Goal: Information Seeking & Learning: Learn about a topic

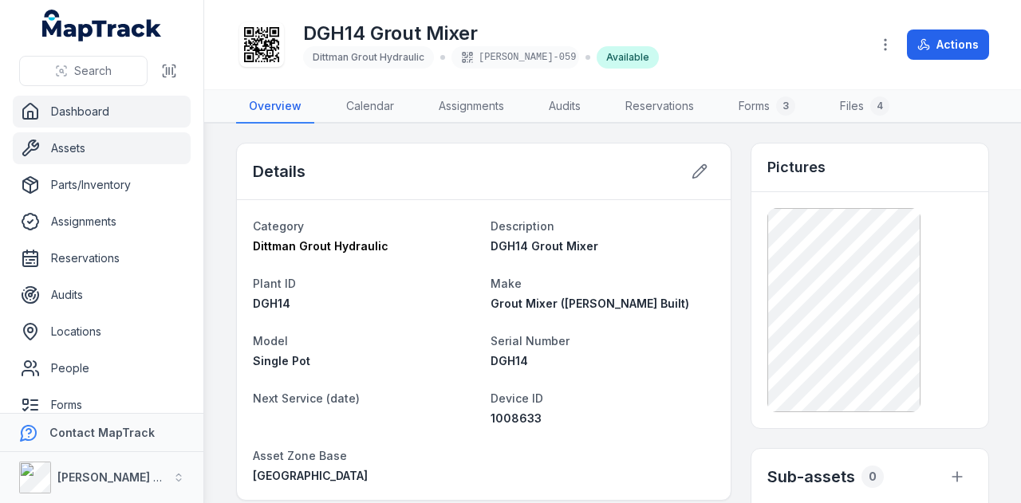
click at [94, 118] on link "Dashboard" at bounding box center [102, 112] width 178 height 32
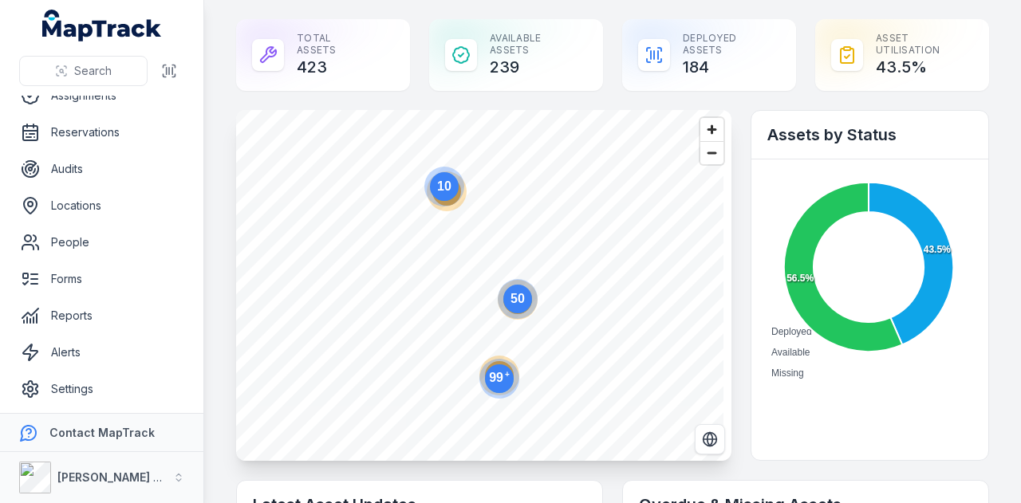
scroll to position [127, 0]
click at [168, 314] on link "Reports" at bounding box center [102, 315] width 178 height 32
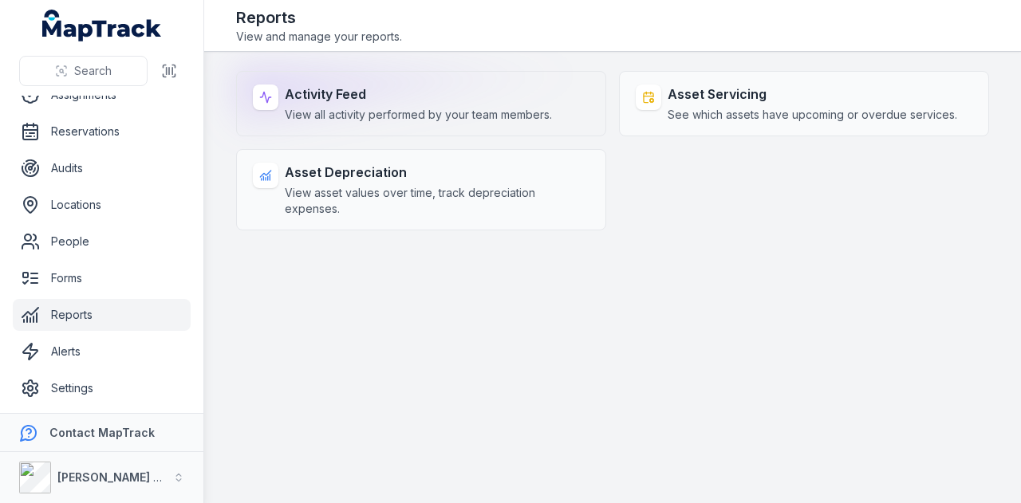
click at [411, 114] on span "View all activity performed by your team members." at bounding box center [418, 115] width 267 height 16
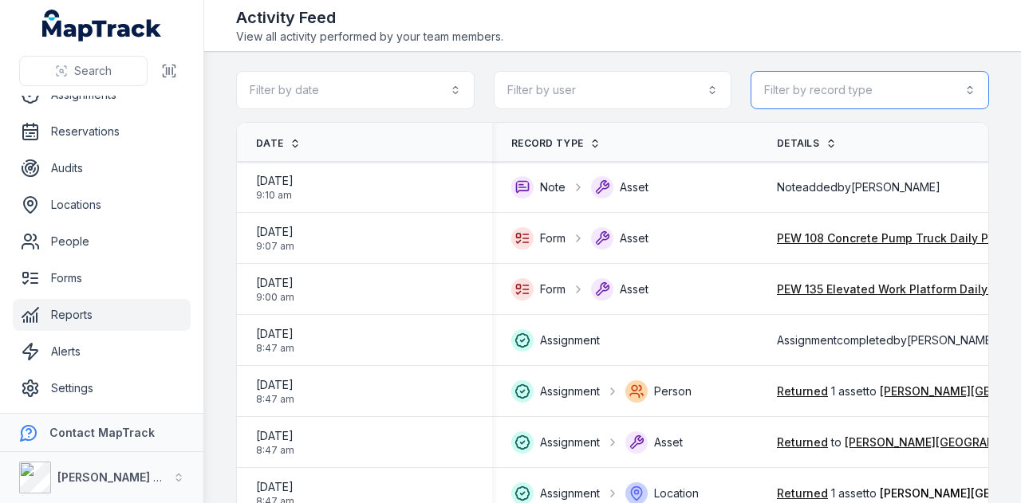
click at [847, 97] on button "Filter by record type" at bounding box center [869, 90] width 238 height 38
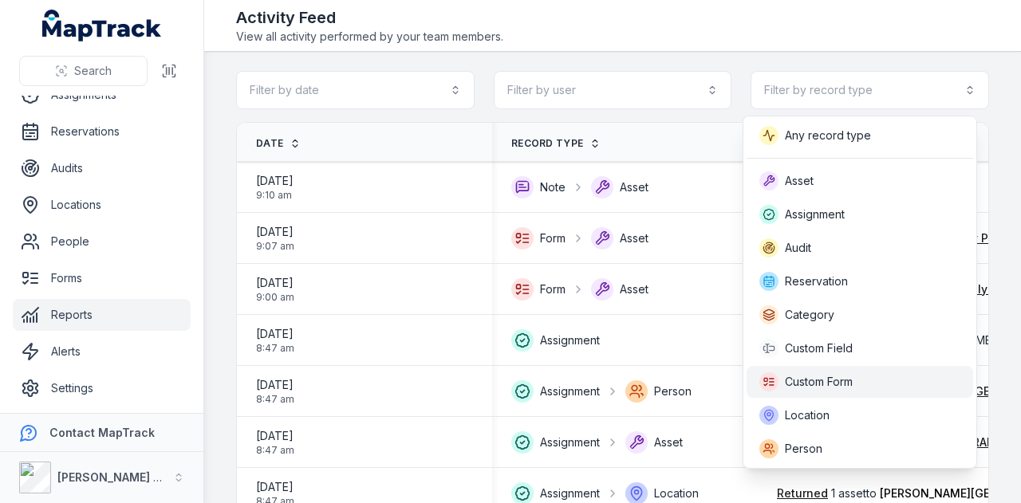
click at [863, 380] on div "Custom Form" at bounding box center [859, 381] width 201 height 19
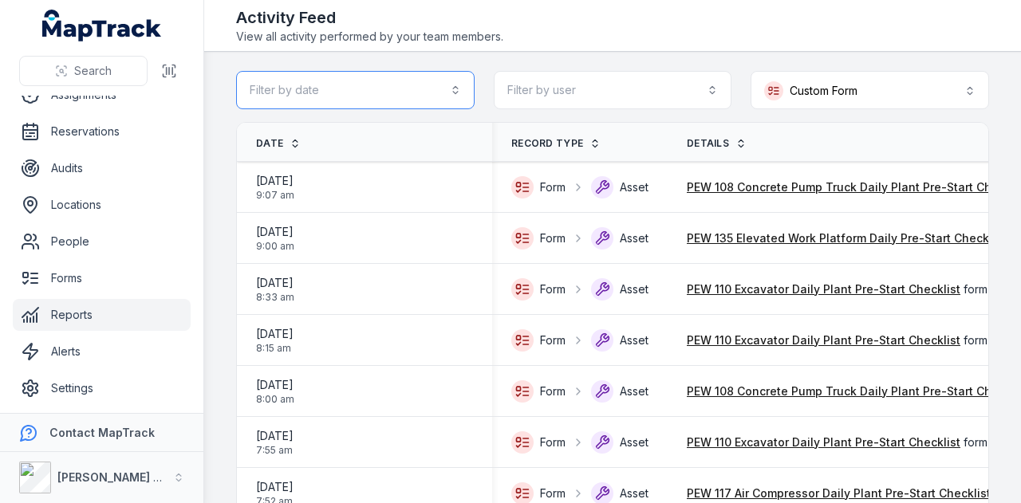
click at [454, 86] on button "Filter by date" at bounding box center [355, 90] width 238 height 38
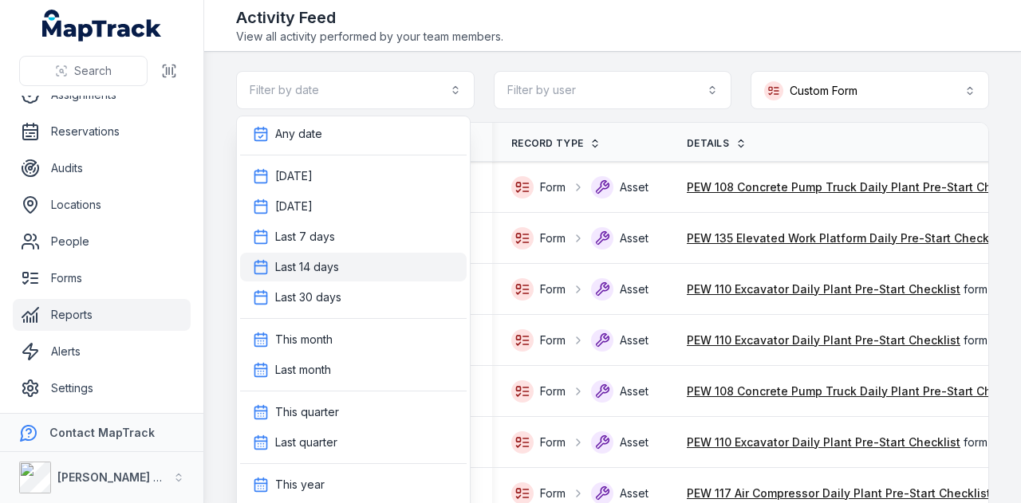
click at [408, 264] on div "Last 14 days" at bounding box center [353, 267] width 201 height 16
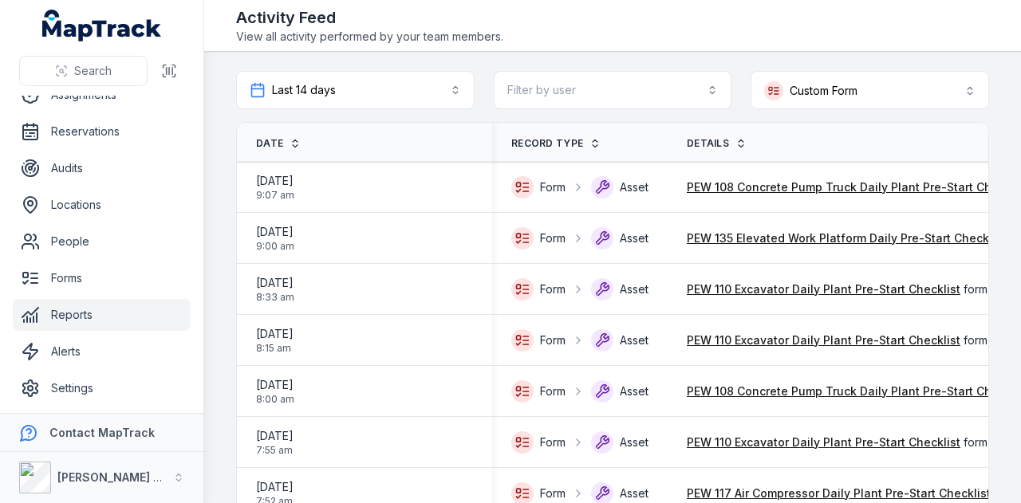
click at [262, 144] on span "Date" at bounding box center [269, 143] width 27 height 13
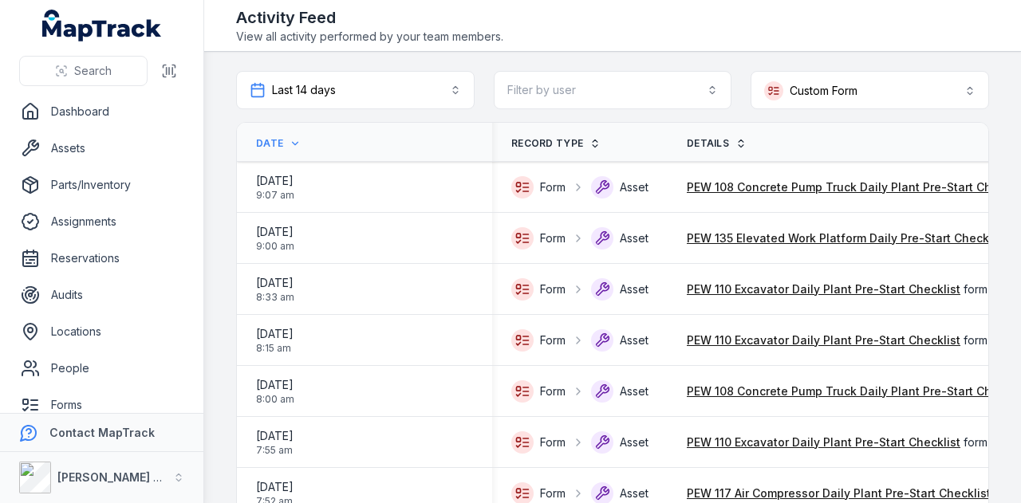
click at [276, 143] on span "Date" at bounding box center [269, 143] width 27 height 13
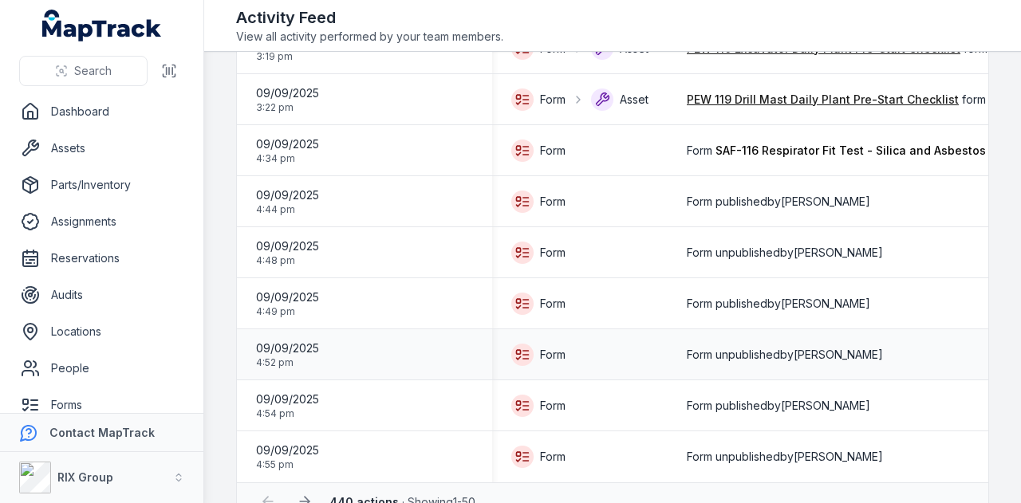
scroll to position [2272, 0]
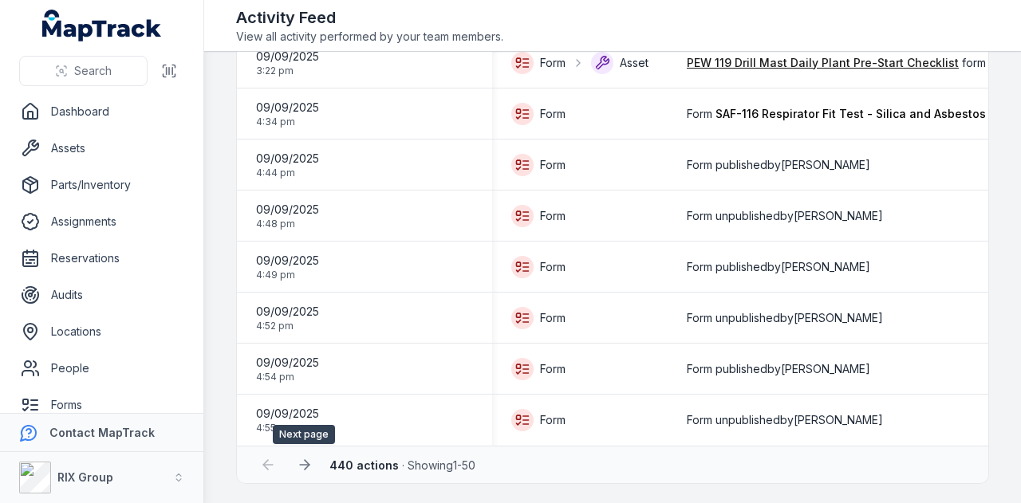
click at [301, 462] on icon at bounding box center [305, 465] width 16 height 16
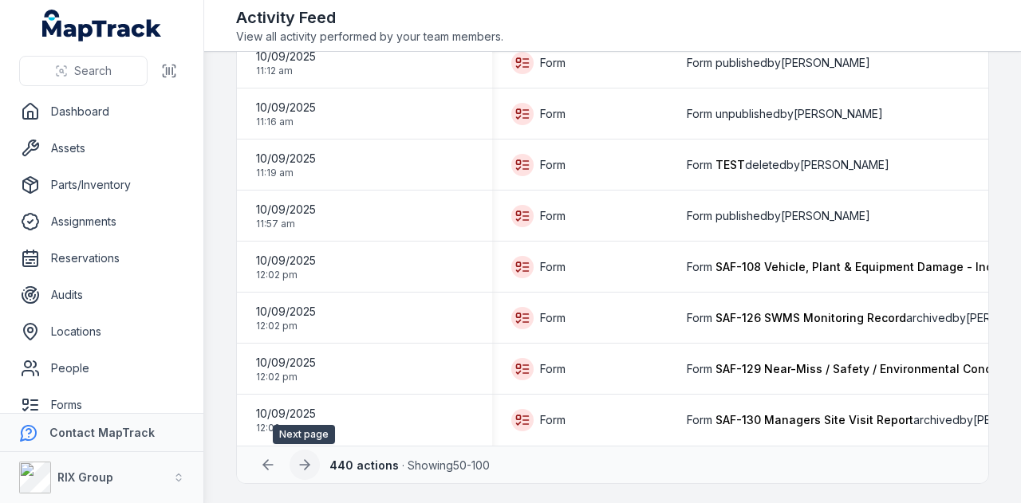
click at [306, 468] on icon at bounding box center [305, 465] width 16 height 16
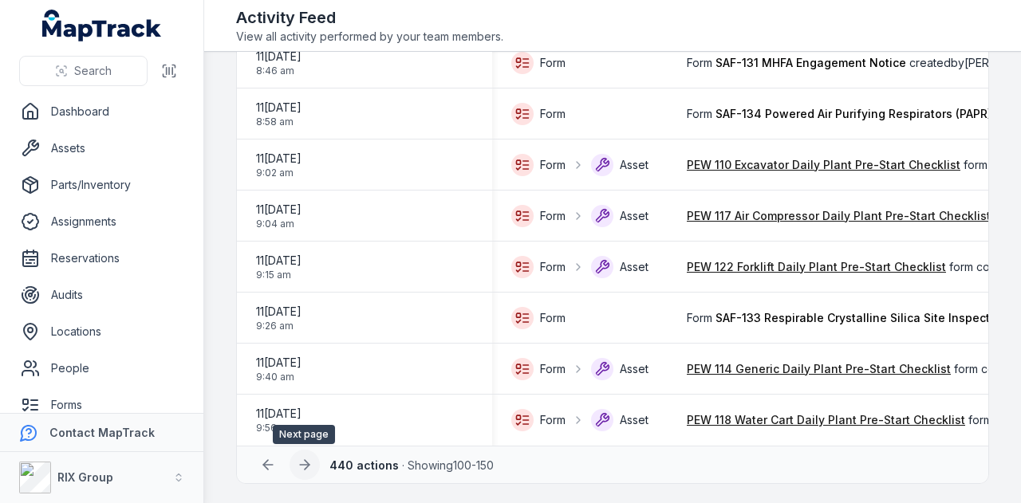
click at [301, 467] on icon at bounding box center [305, 465] width 16 height 16
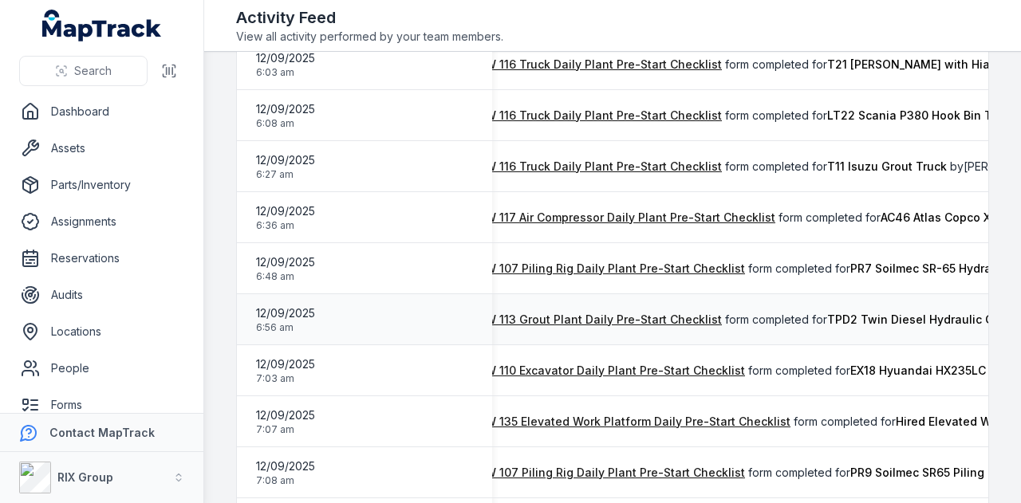
scroll to position [0, 215]
click at [679, 320] on link "PEW 113 Grout Plant Daily Pre-Start Checklist" at bounding box center [597, 320] width 250 height 16
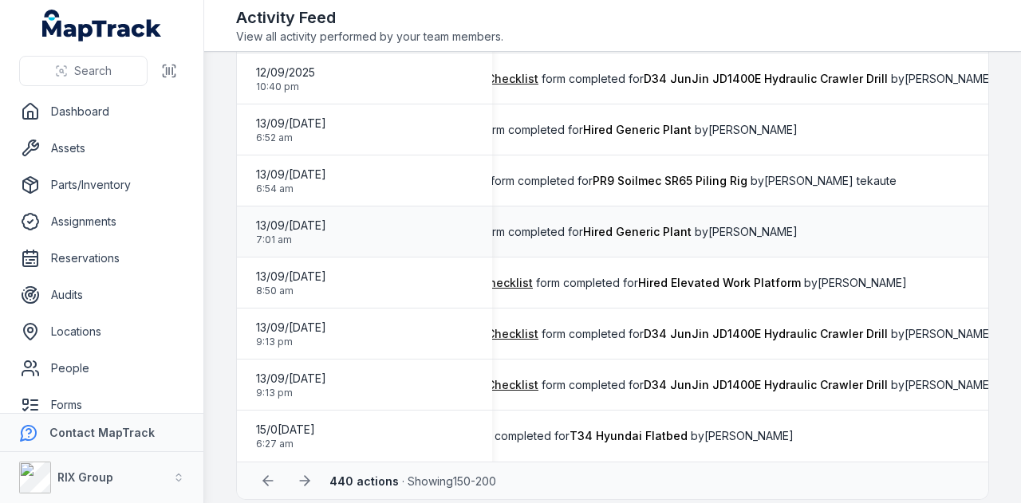
scroll to position [2272, 0]
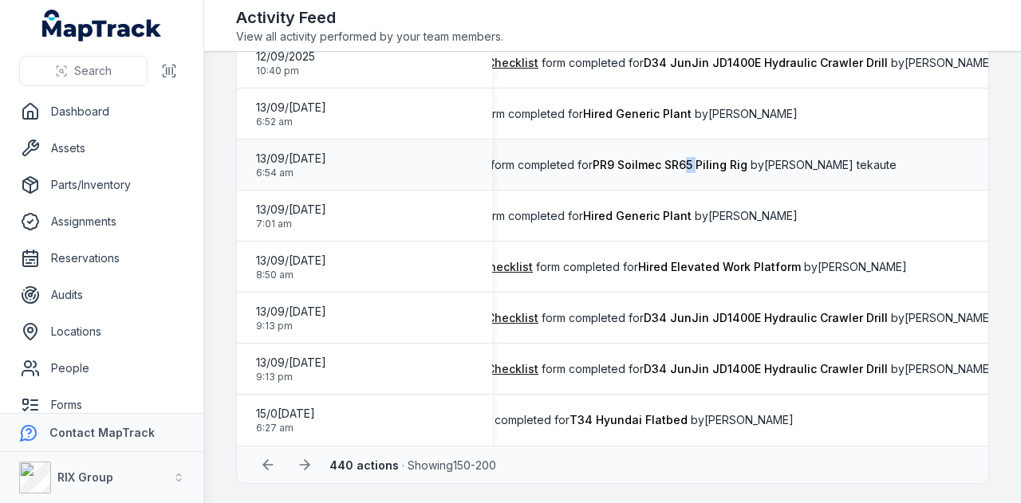
drag, startPoint x: 676, startPoint y: 136, endPoint x: 691, endPoint y: 136, distance: 15.2
click at [691, 140] on td "PEW 107 Piling Rig Daily Plant Pre-Start Checklist form completed for PR9 Soilm…" at bounding box center [624, 165] width 859 height 51
click at [305, 468] on icon at bounding box center [307, 465] width 5 height 10
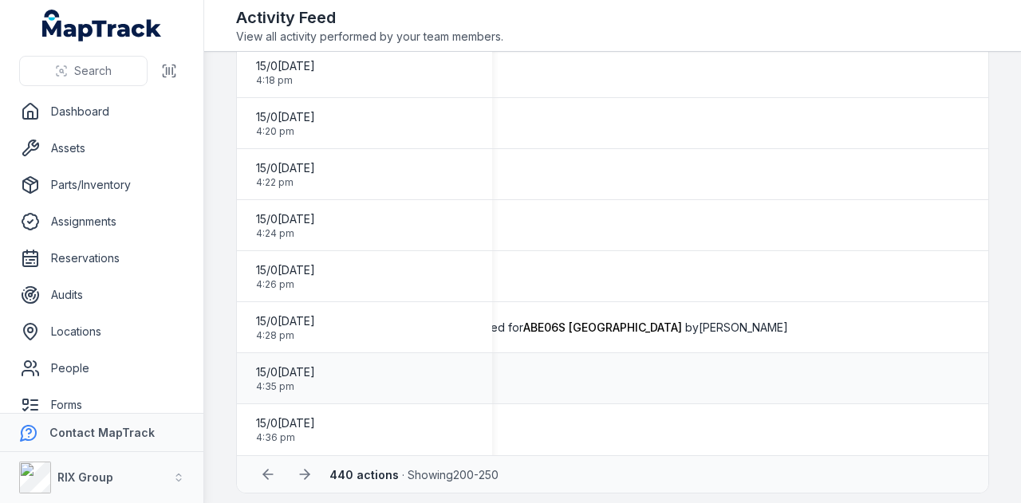
scroll to position [2272, 0]
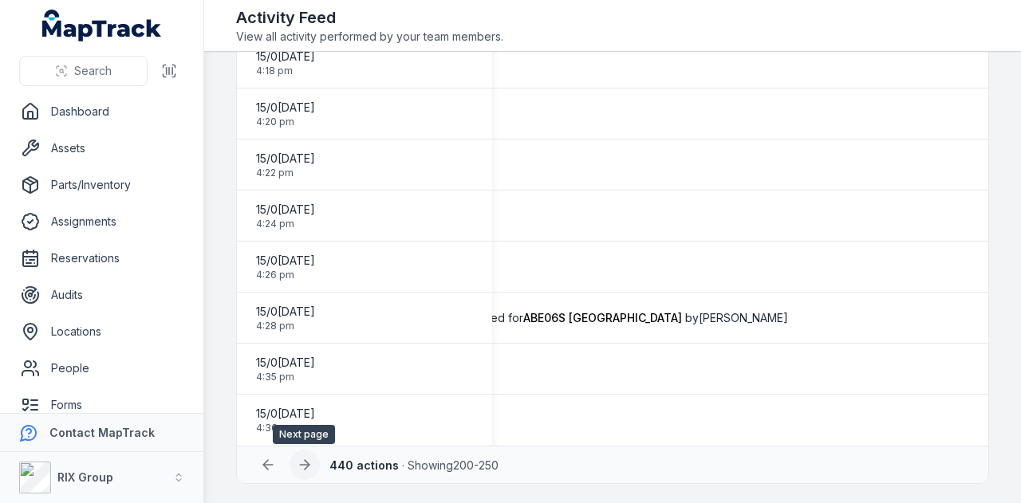
click at [310, 472] on icon at bounding box center [305, 465] width 16 height 16
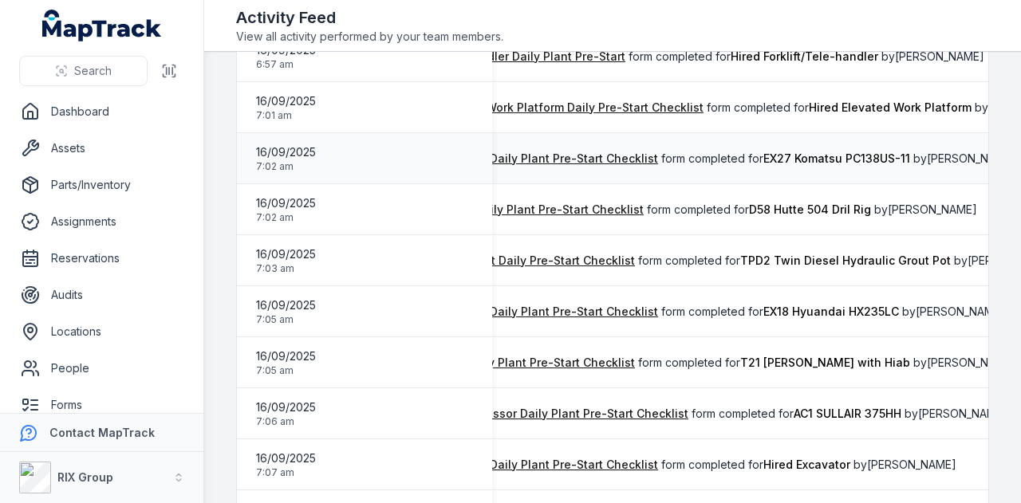
scroll to position [0, 256]
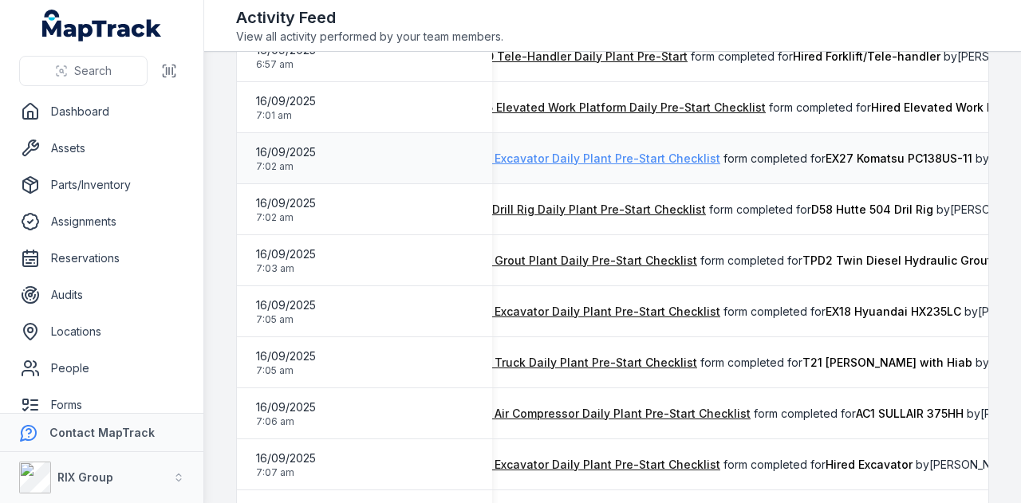
click at [640, 155] on link "PEW 110 Excavator Daily Plant Pre-Start Checklist" at bounding box center [584, 159] width 274 height 16
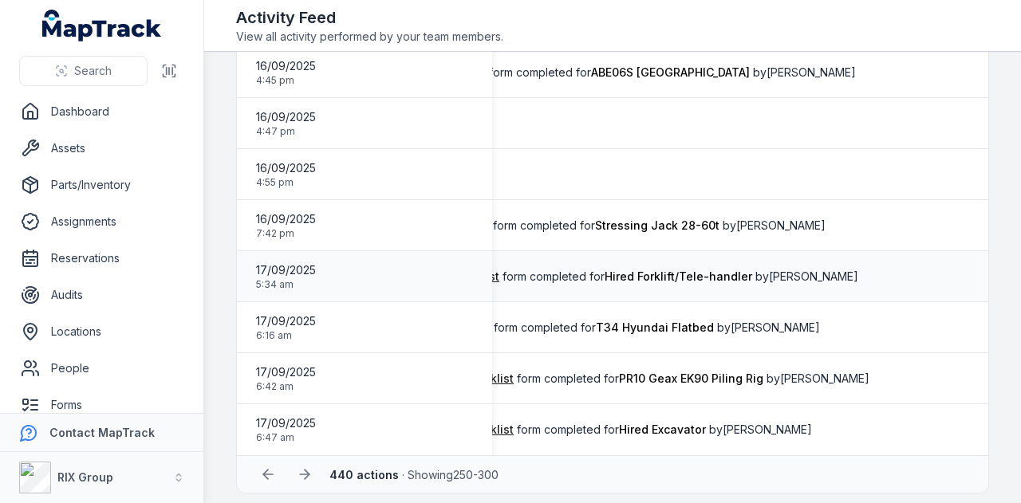
scroll to position [2272, 0]
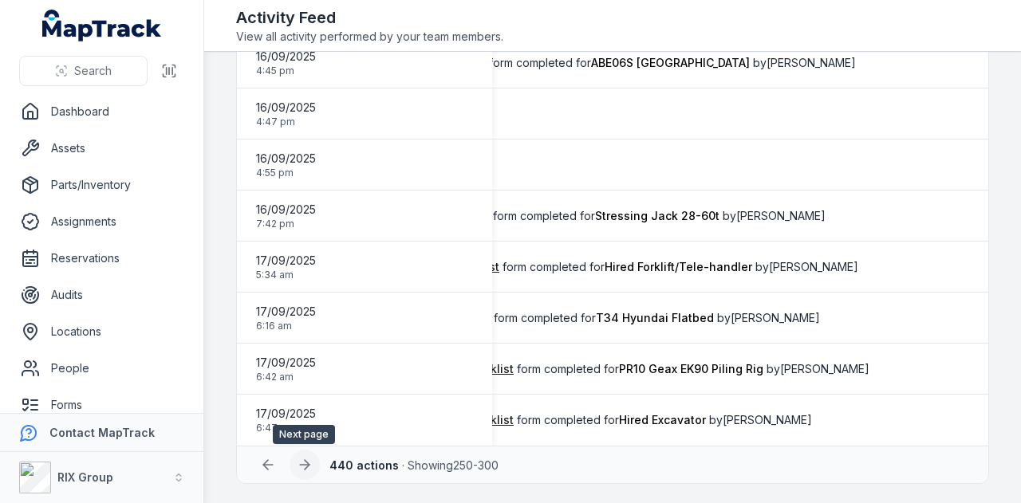
click at [300, 468] on icon at bounding box center [305, 465] width 16 height 16
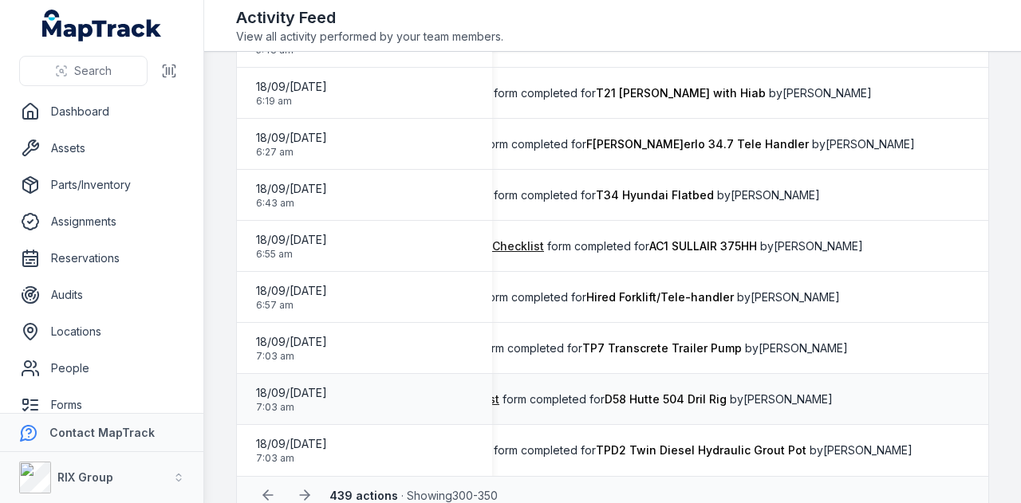
scroll to position [2272, 0]
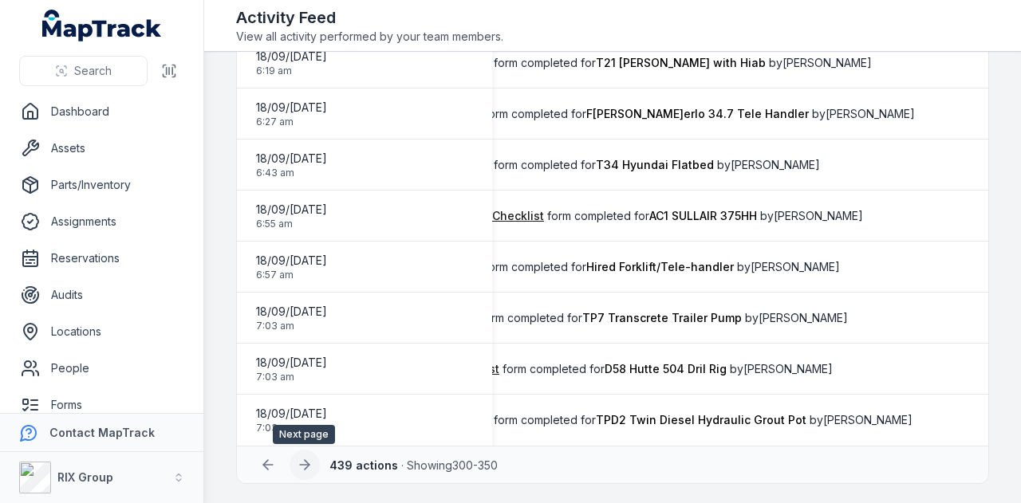
click at [297, 469] on icon at bounding box center [305, 465] width 16 height 16
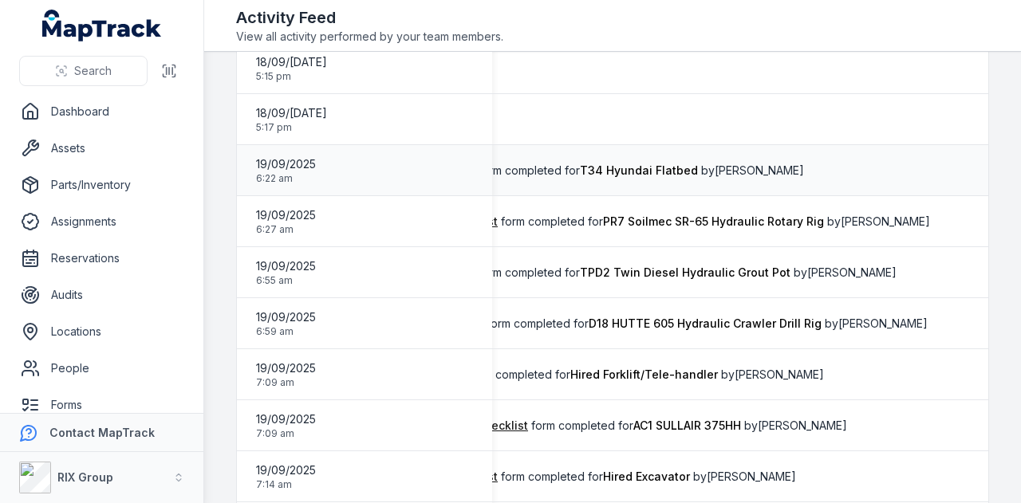
scroll to position [1834, 0]
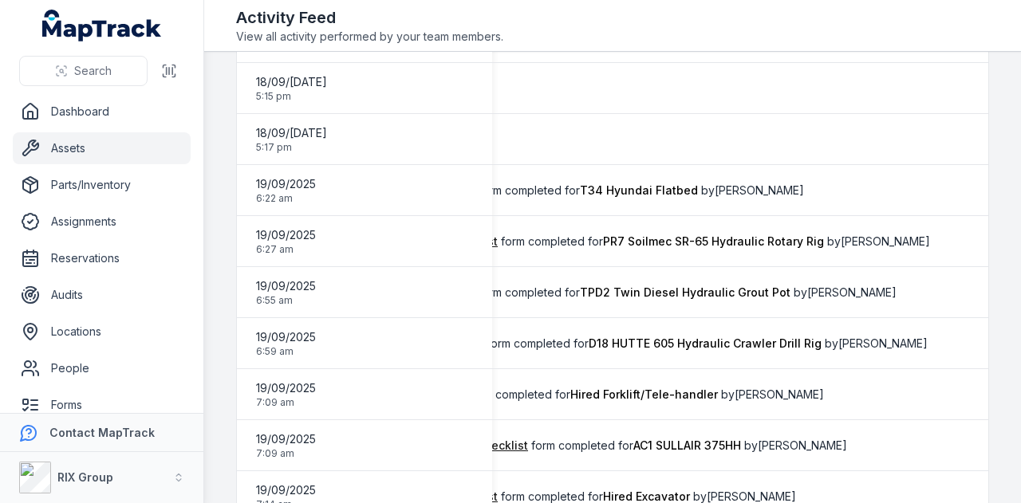
click at [85, 157] on link "Assets" at bounding box center [102, 148] width 178 height 32
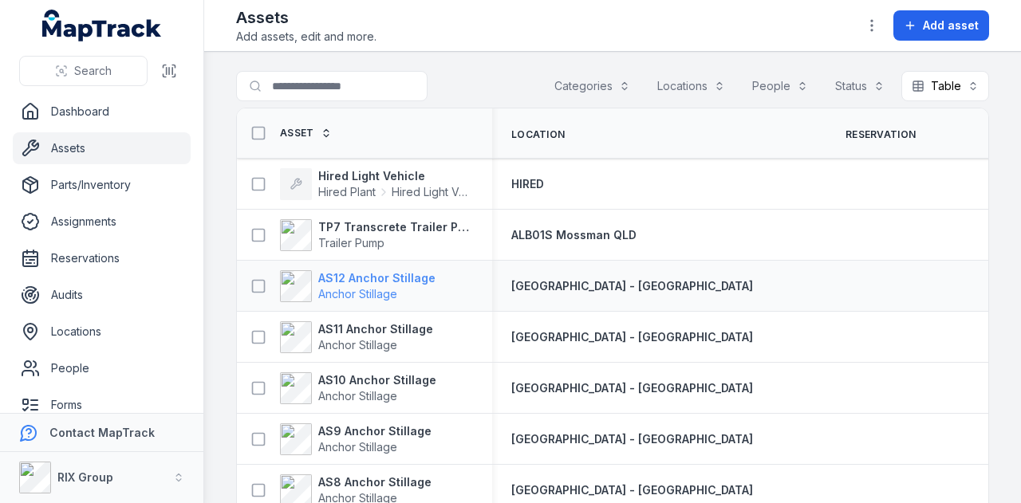
click at [398, 274] on strong "AS12 Anchor Stillage" at bounding box center [376, 278] width 117 height 16
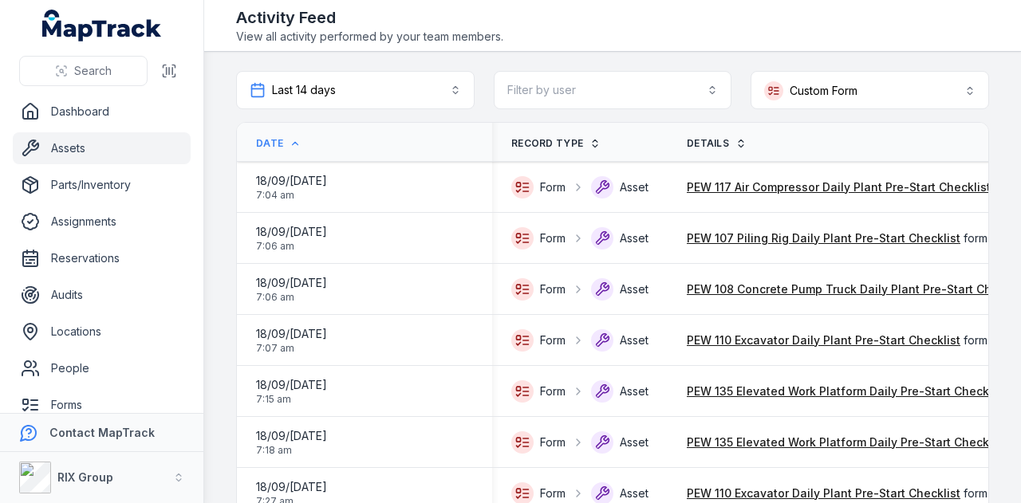
click at [139, 144] on link "Assets" at bounding box center [102, 148] width 178 height 32
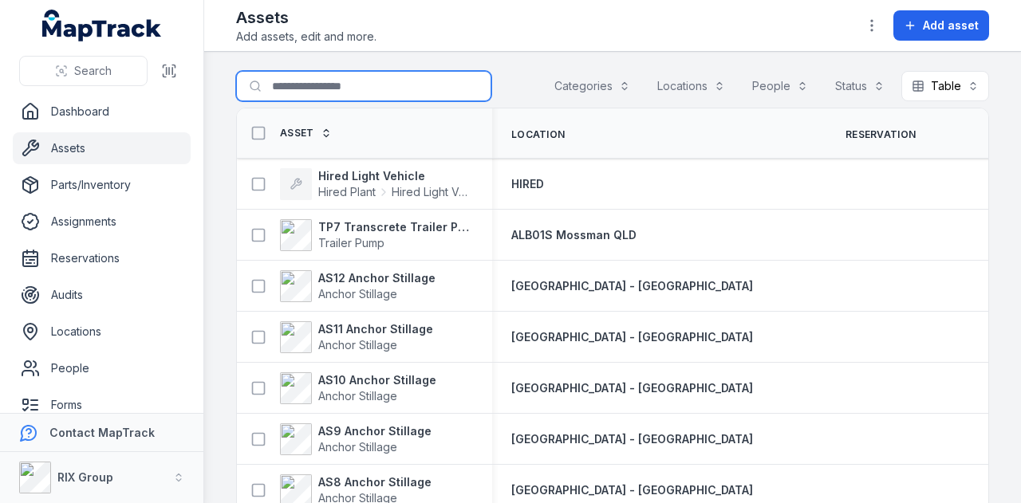
click at [376, 85] on input "Search for assets" at bounding box center [363, 86] width 255 height 30
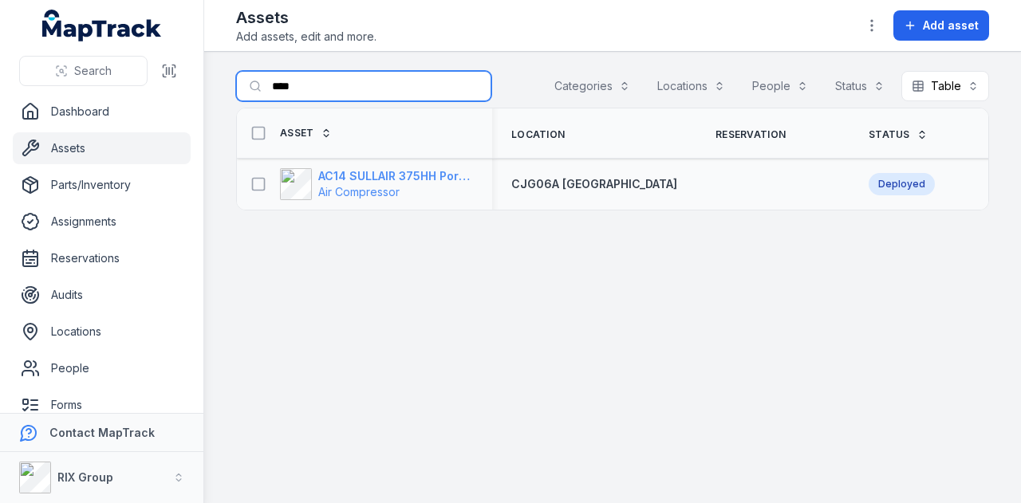
type input "****"
click at [425, 172] on strong "AC14 SULLAIR 375HH Portable Compressor" at bounding box center [395, 176] width 155 height 16
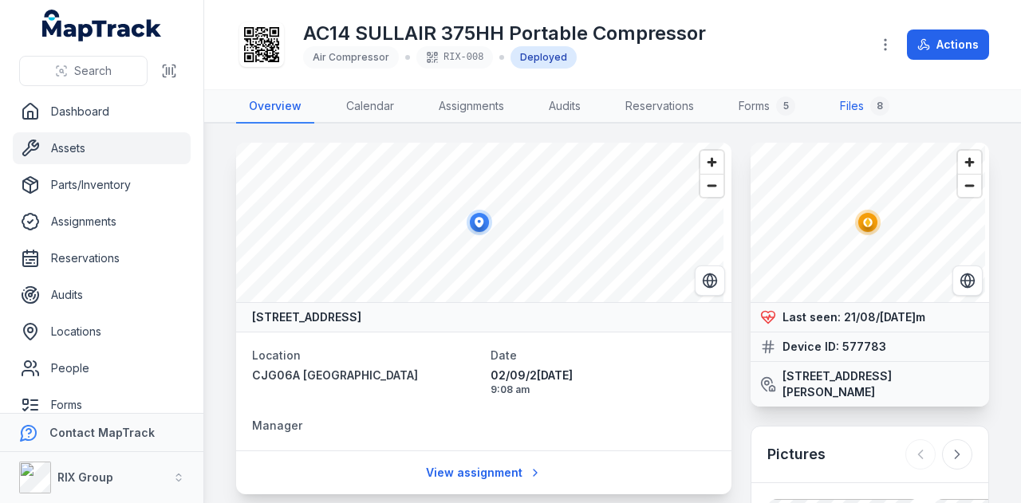
click at [873, 108] on link "Files 8" at bounding box center [864, 106] width 75 height 33
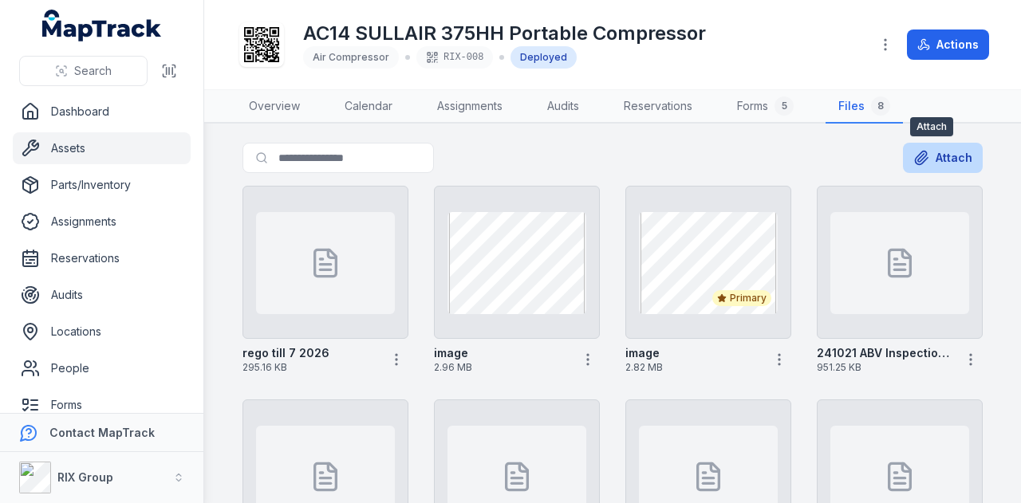
click at [948, 148] on button "Attach" at bounding box center [943, 158] width 80 height 30
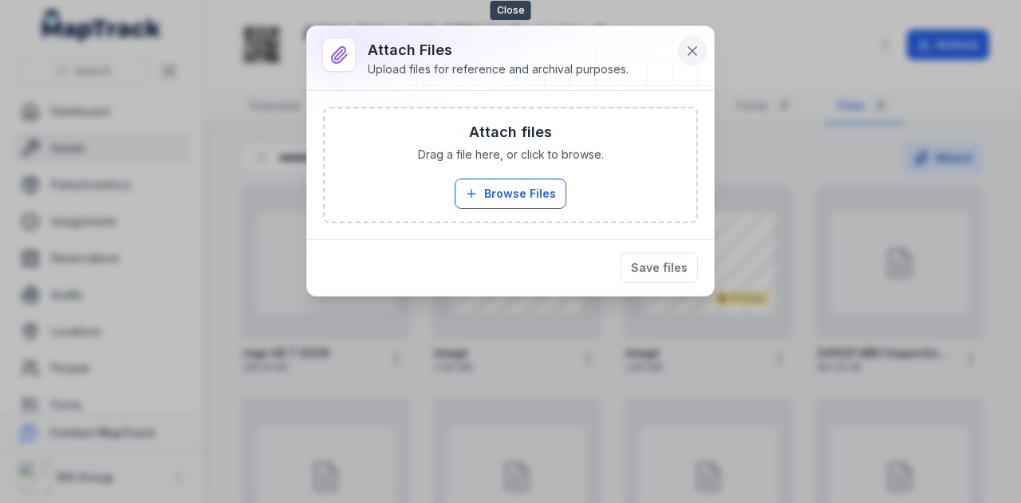
click at [695, 47] on icon at bounding box center [692, 51] width 8 height 8
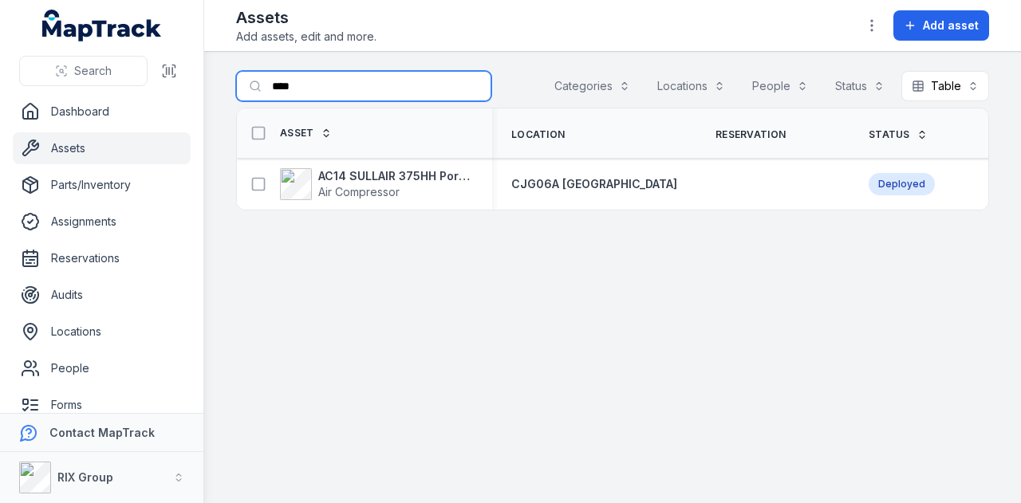
click at [320, 81] on input "****" at bounding box center [363, 86] width 255 height 30
type input "*"
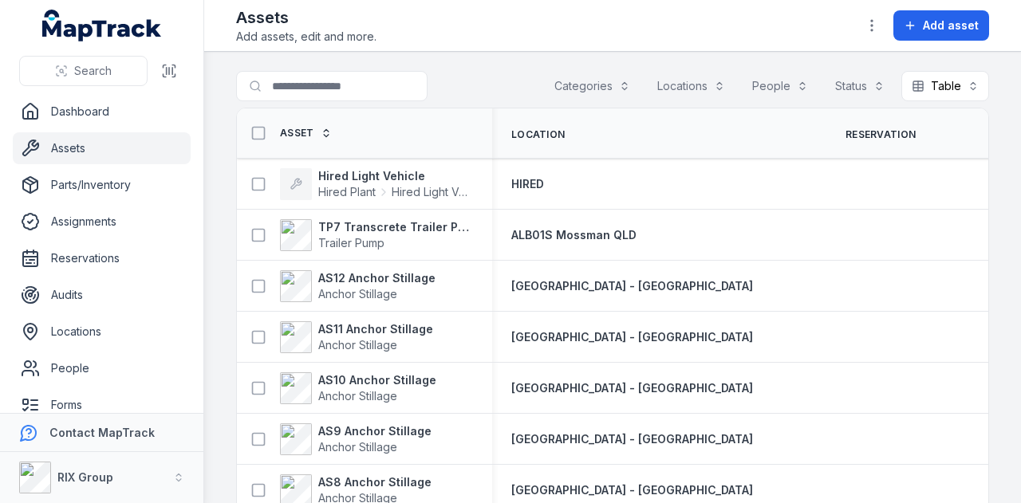
click at [218, 97] on main "Search for assets Categories Locations People Status Table ***** Asset Location…" at bounding box center [612, 277] width 817 height 451
click at [949, 30] on span "Add asset" at bounding box center [951, 26] width 56 height 16
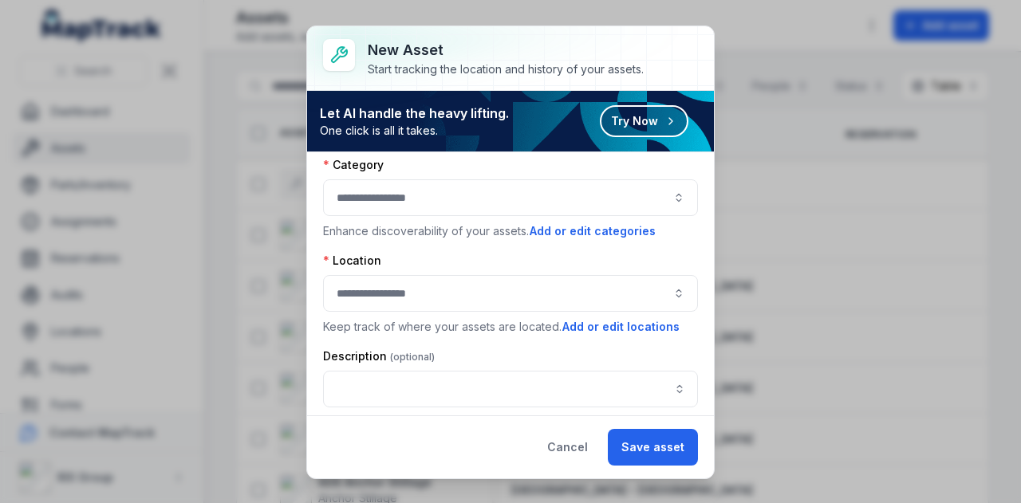
scroll to position [14, 0]
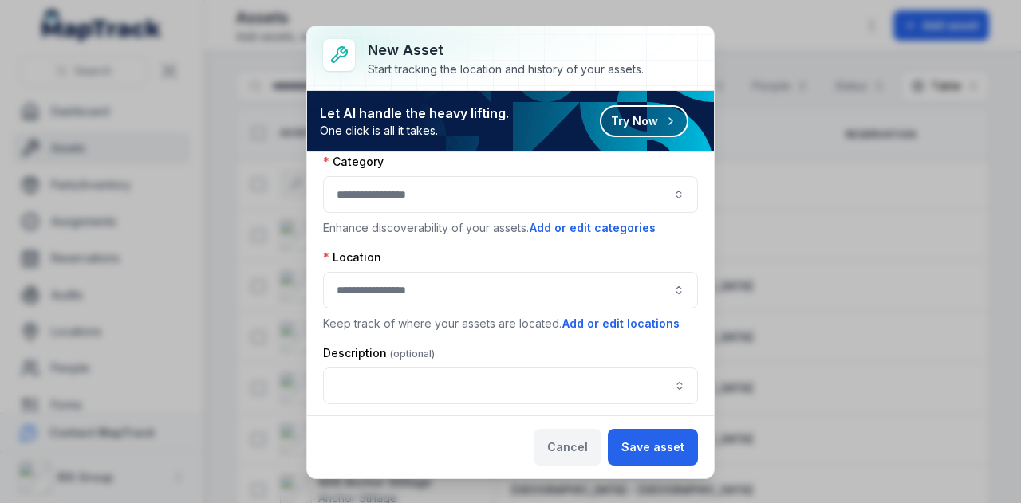
click at [590, 445] on button "Cancel" at bounding box center [568, 447] width 68 height 37
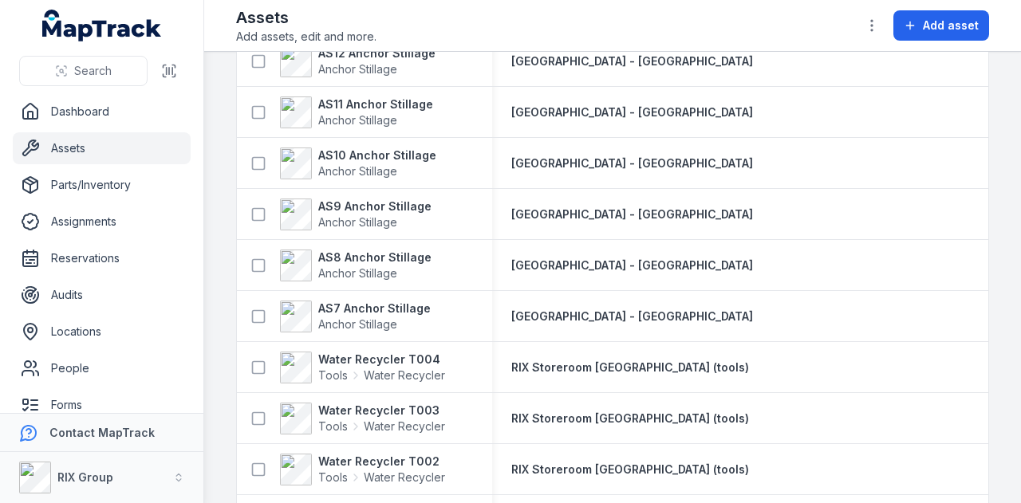
scroll to position [0, 0]
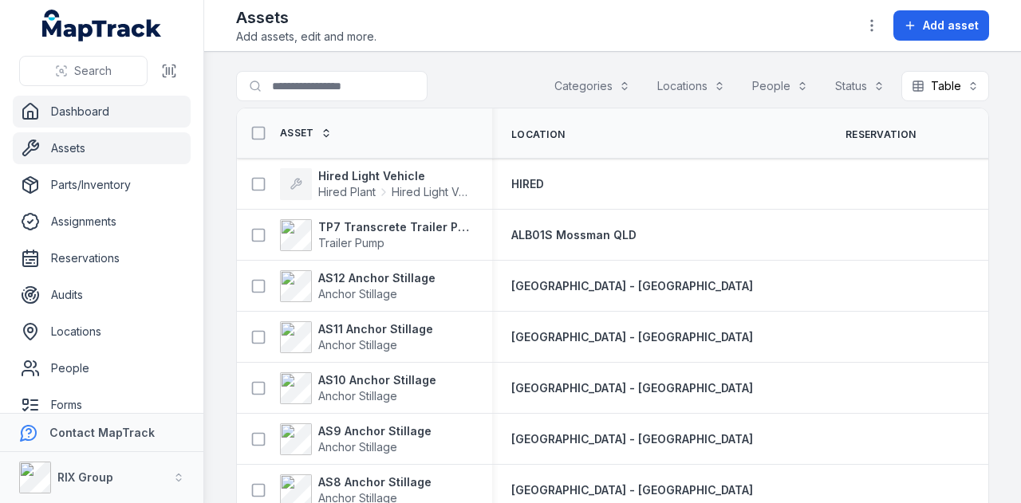
click at [148, 111] on link "Dashboard" at bounding box center [102, 112] width 178 height 32
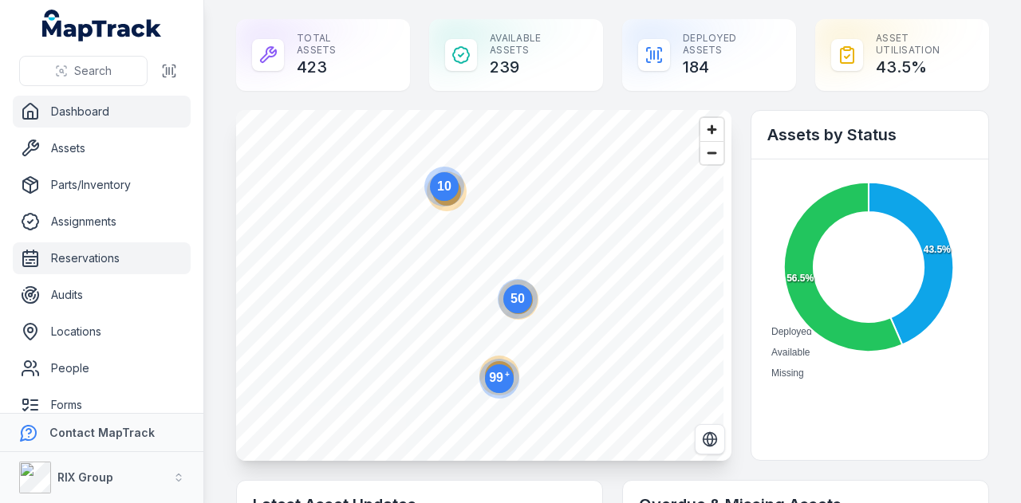
click at [138, 262] on link "Reservations" at bounding box center [102, 258] width 178 height 32
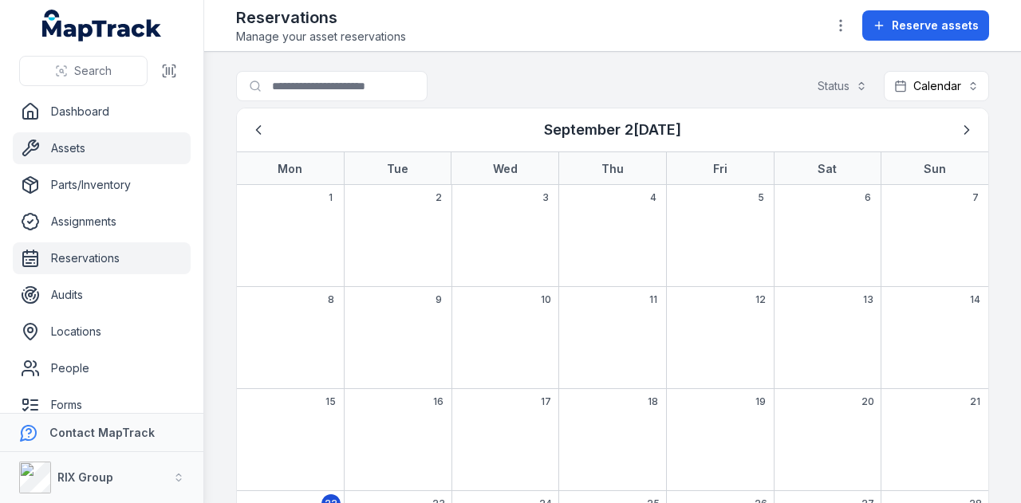
click at [116, 157] on link "Assets" at bounding box center [102, 148] width 178 height 32
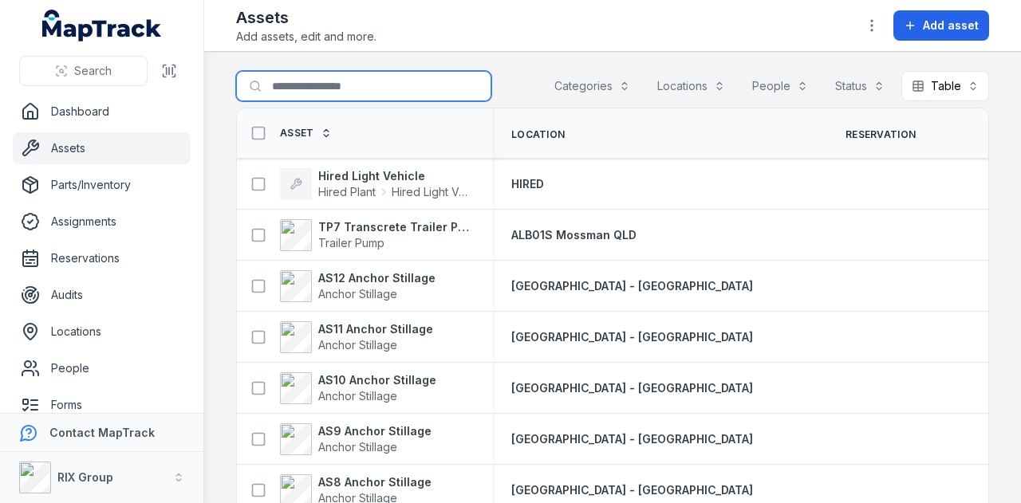
click at [345, 92] on input "Search for assets" at bounding box center [363, 86] width 255 height 30
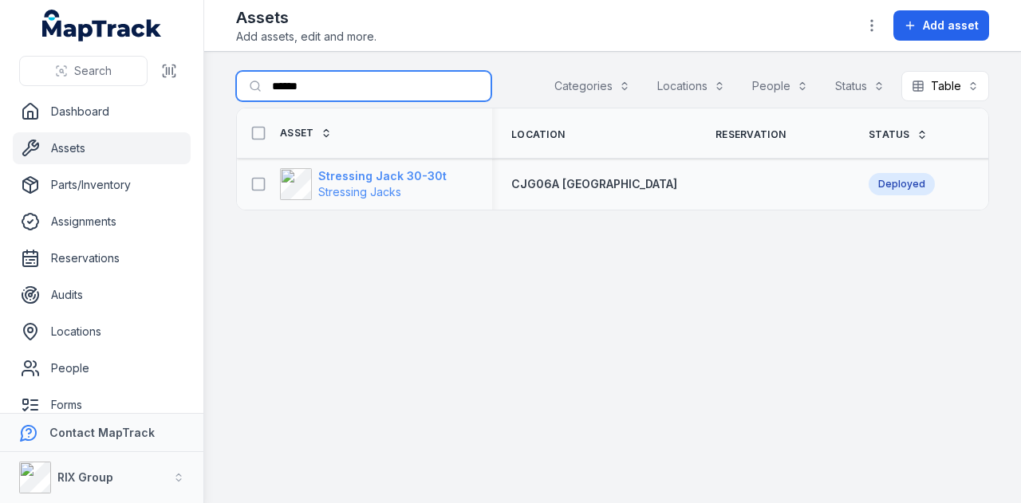
type input "******"
click at [423, 170] on strong "Stressing Jack 30-30t" at bounding box center [382, 176] width 128 height 16
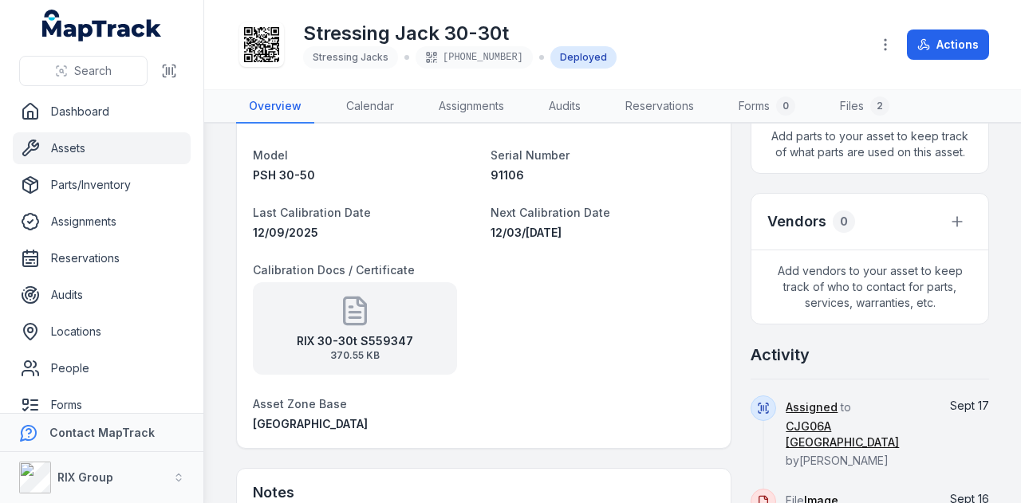
scroll to position [558, 0]
click at [392, 348] on span "370.55 KB" at bounding box center [355, 354] width 116 height 13
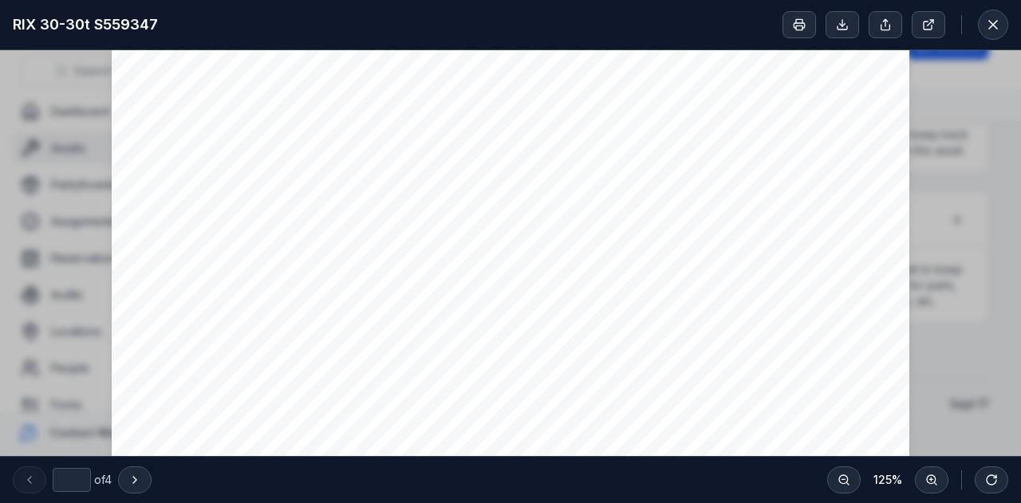
scroll to position [239, 0]
type input "*"
click at [999, 25] on icon at bounding box center [993, 25] width 16 height 16
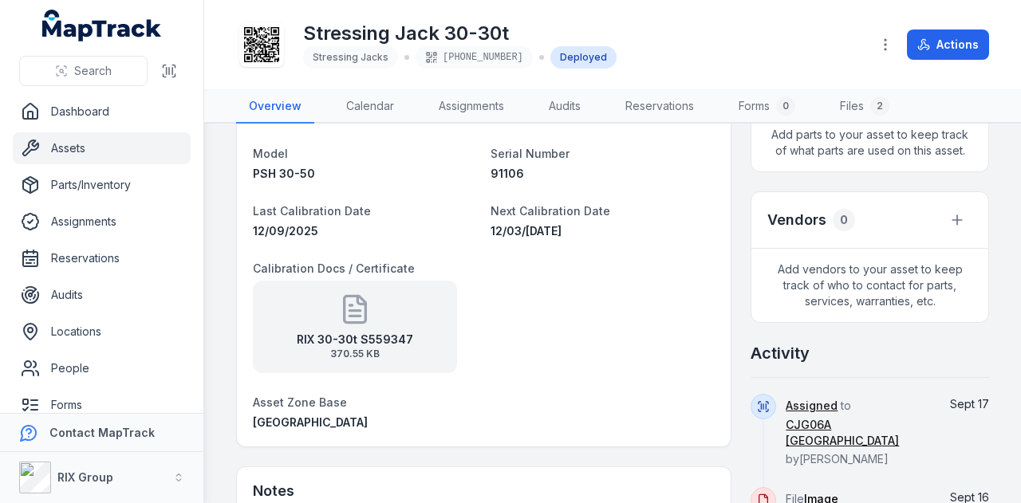
click at [146, 151] on link "Assets" at bounding box center [102, 148] width 178 height 32
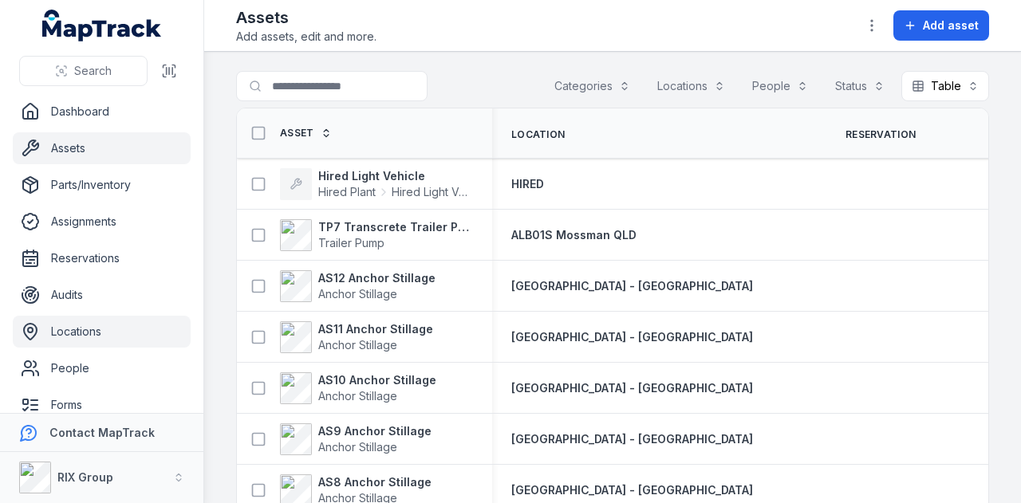
click at [94, 329] on link "Locations" at bounding box center [102, 332] width 178 height 32
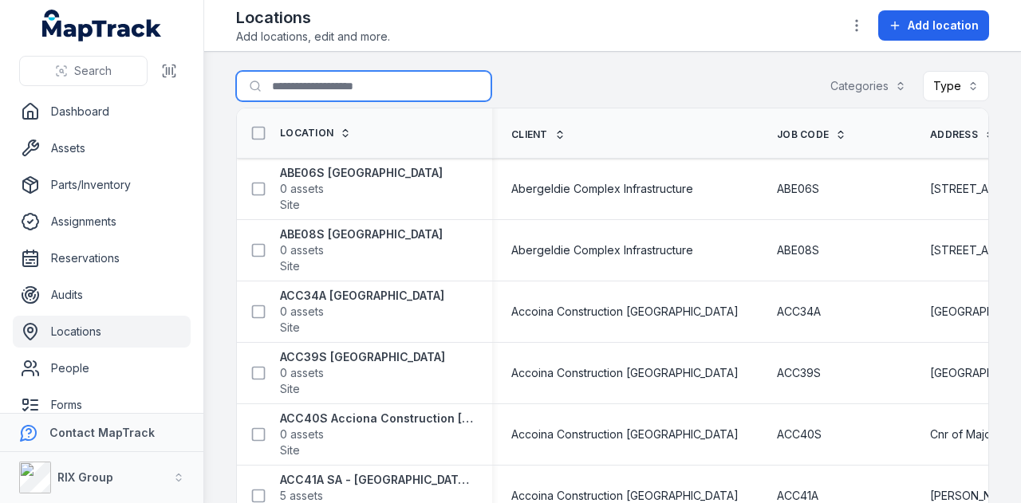
click at [360, 82] on input "Search for locations" at bounding box center [363, 86] width 255 height 30
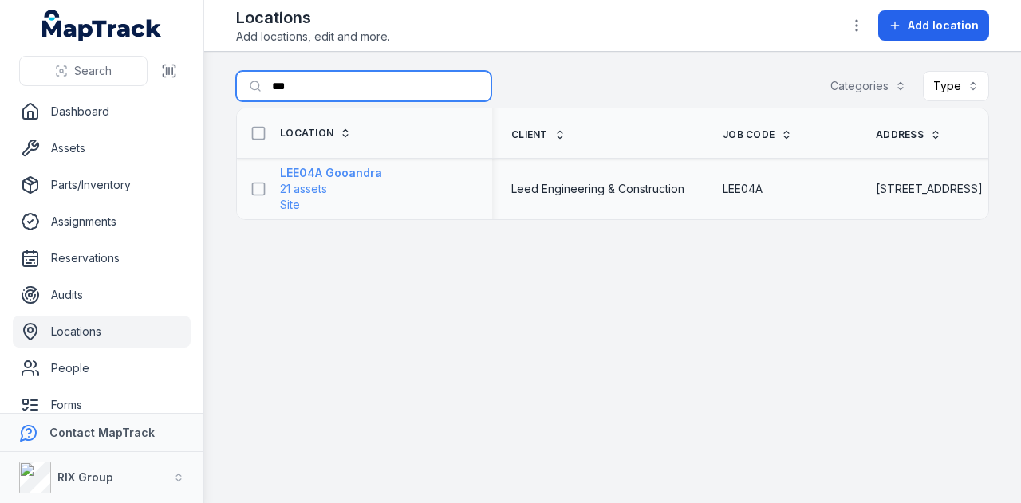
type input "***"
click at [352, 172] on strong "LEE04A Gooandra" at bounding box center [331, 173] width 102 height 16
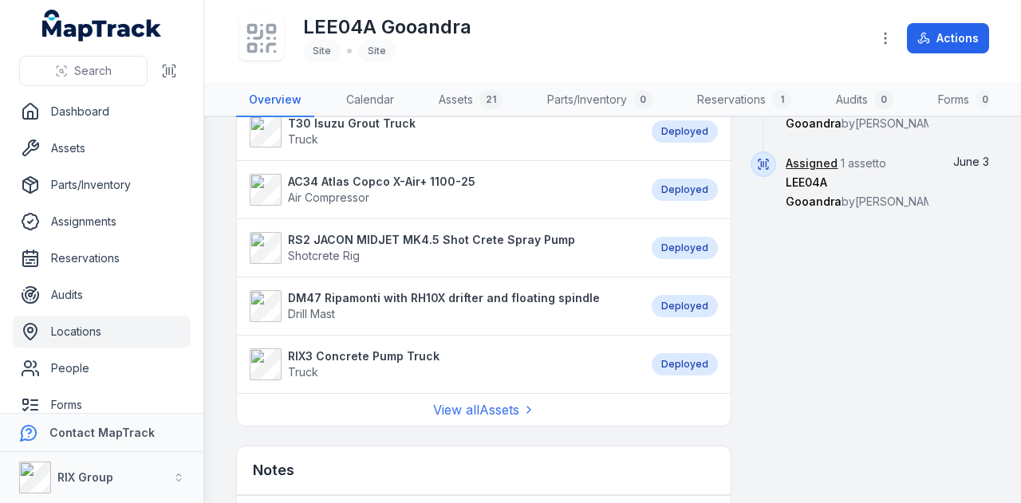
scroll to position [1468, 0]
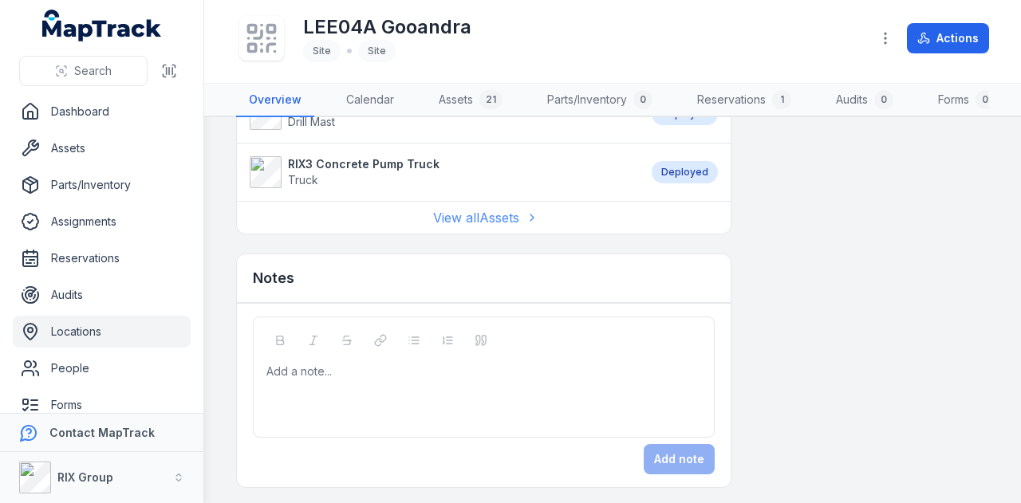
click at [514, 221] on link "View all Assets" at bounding box center [484, 217] width 102 height 19
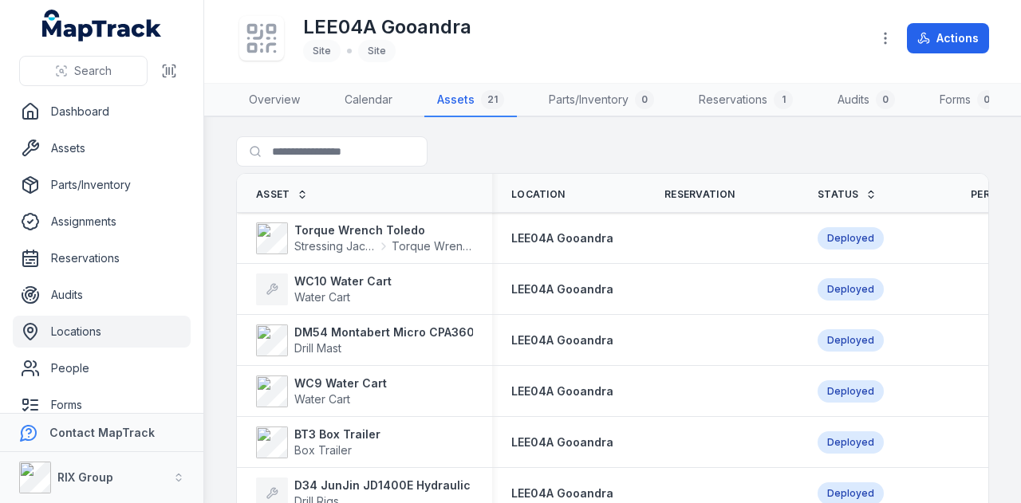
click at [285, 192] on th "Asset" at bounding box center [364, 193] width 255 height 39
click at [281, 197] on th "Asset" at bounding box center [364, 193] width 255 height 39
click at [281, 201] on span "Asset" at bounding box center [273, 194] width 34 height 13
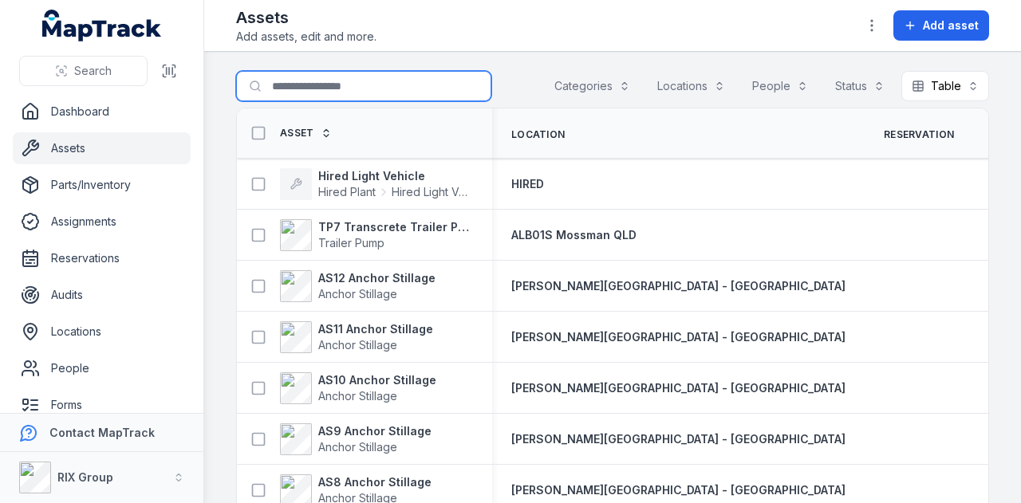
click at [297, 73] on input "Search for assets" at bounding box center [363, 86] width 255 height 30
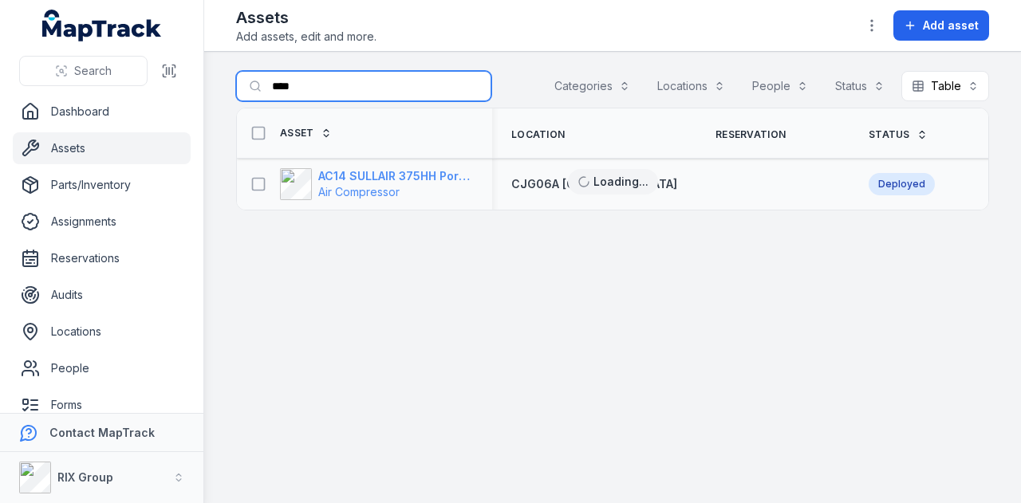
type input "****"
click at [386, 185] on span "Air Compressor" at bounding box center [358, 192] width 81 height 14
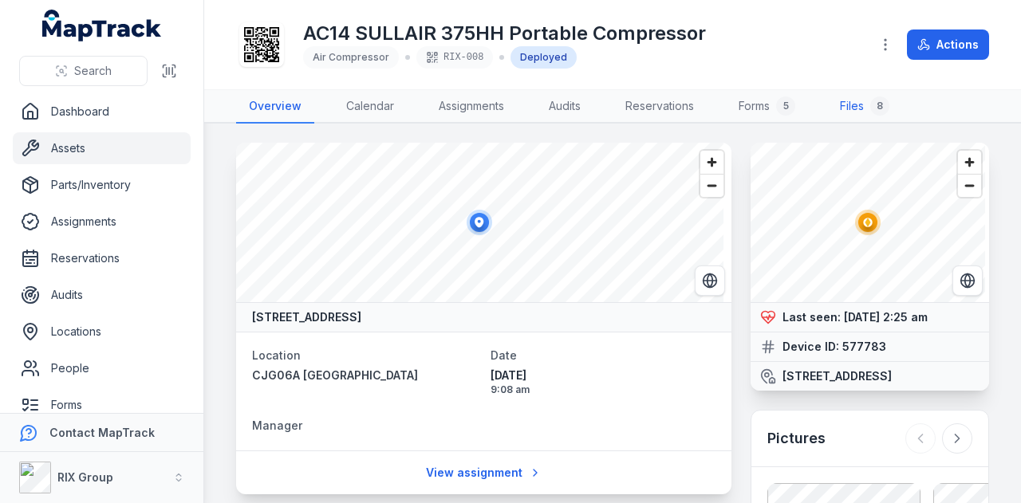
click at [867, 101] on link "Files 8" at bounding box center [864, 106] width 75 height 33
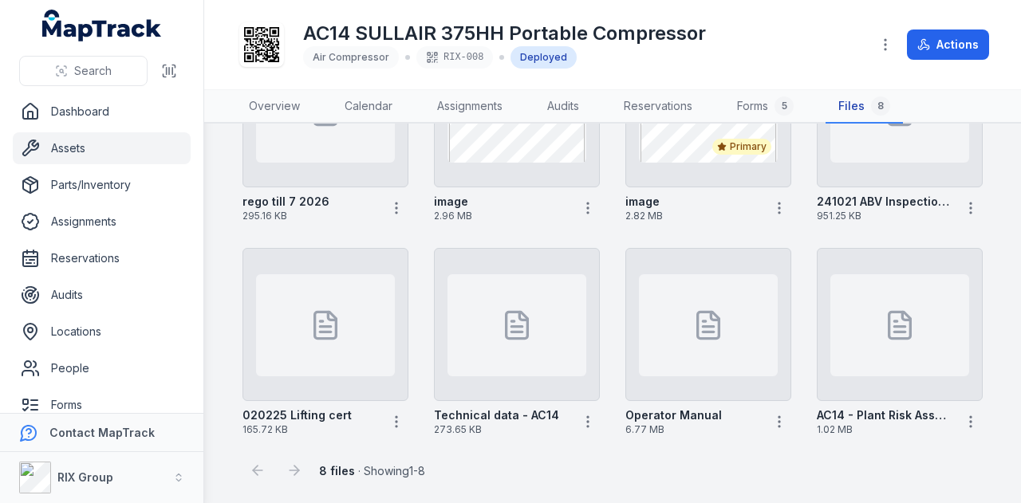
scroll to position [72, 0]
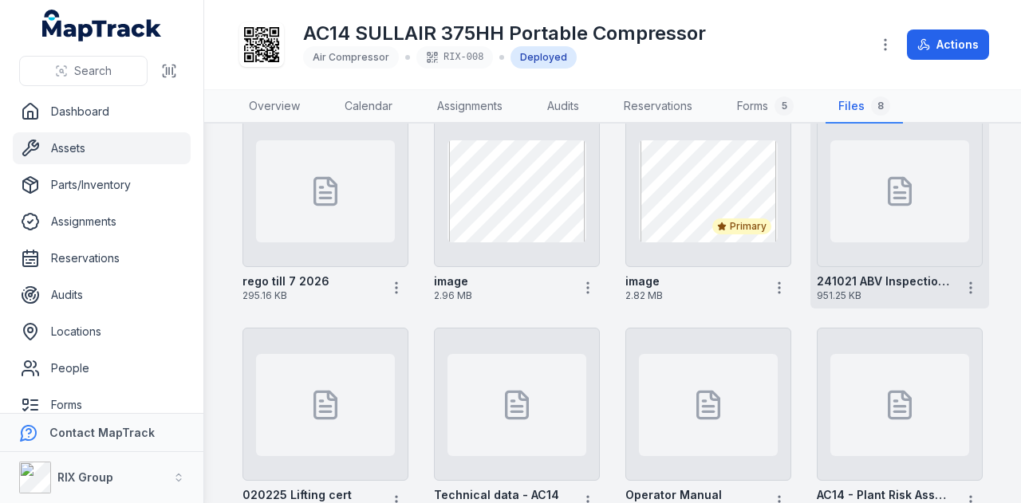
click at [878, 210] on div at bounding box center [899, 191] width 139 height 102
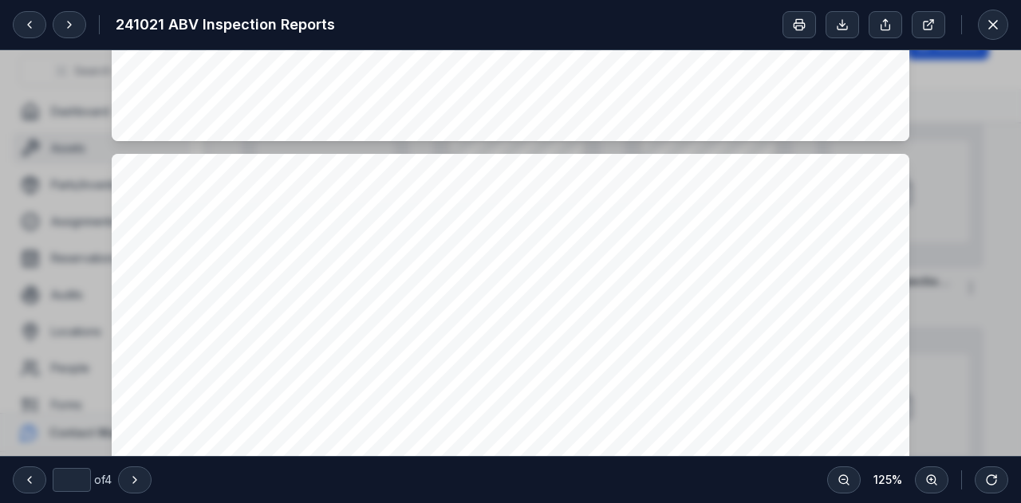
type input "*"
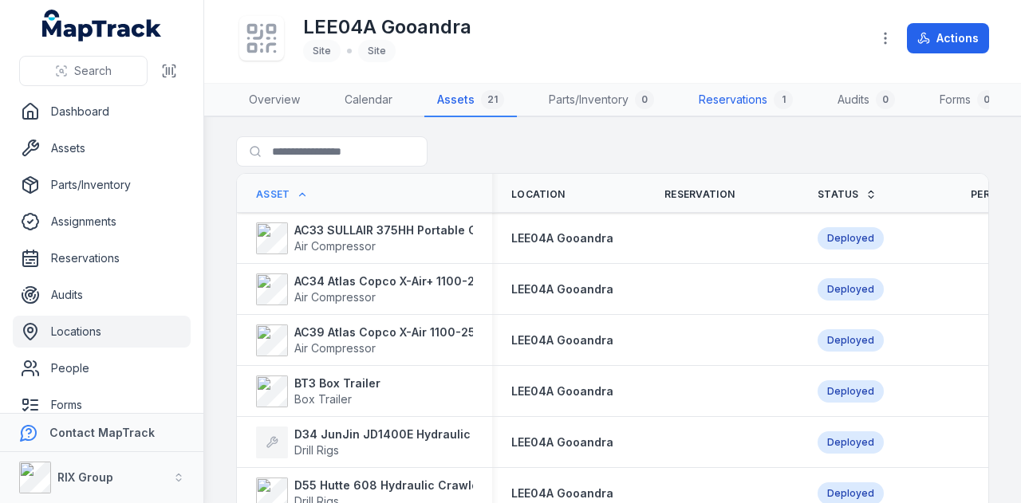
click at [731, 104] on link "Reservations 1" at bounding box center [746, 100] width 120 height 33
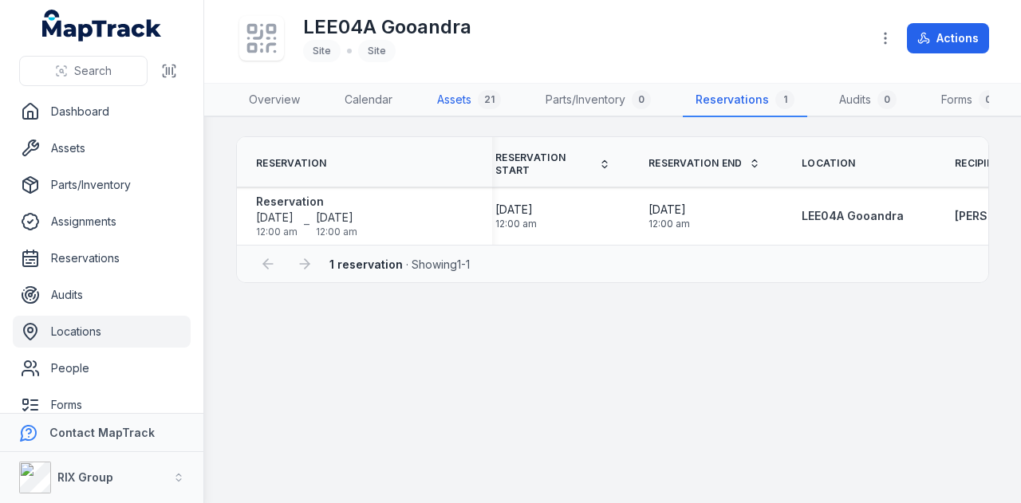
click at [456, 100] on link "Assets 21" at bounding box center [468, 100] width 89 height 33
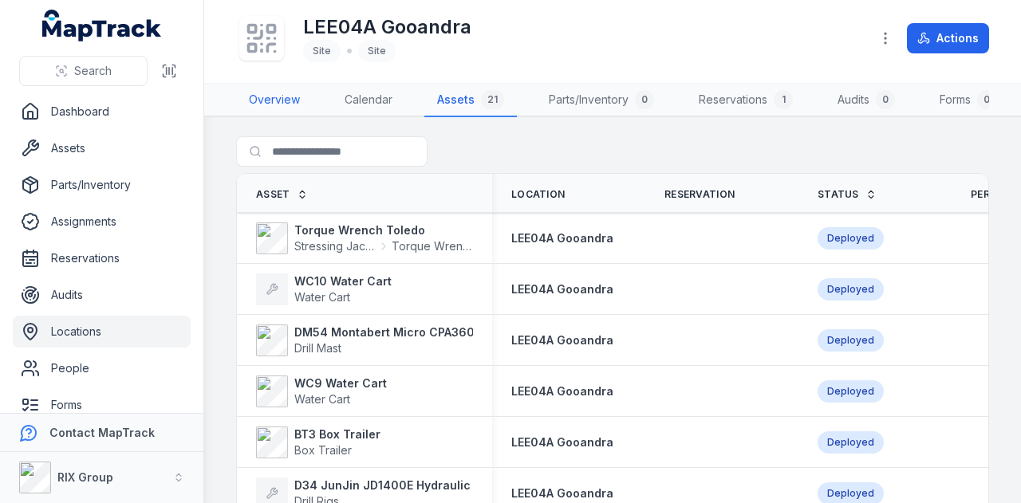
click at [273, 97] on link "Overview" at bounding box center [274, 100] width 77 height 33
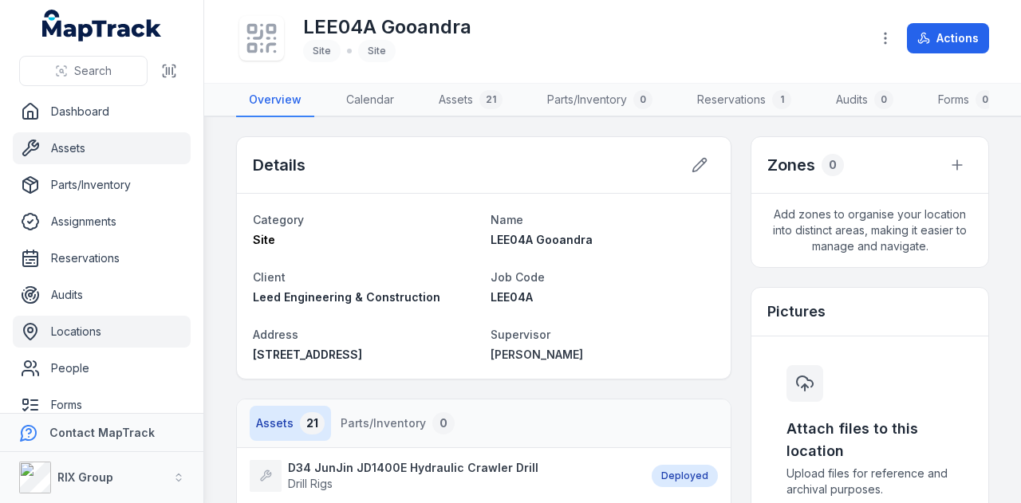
click at [112, 140] on link "Assets" at bounding box center [102, 148] width 178 height 32
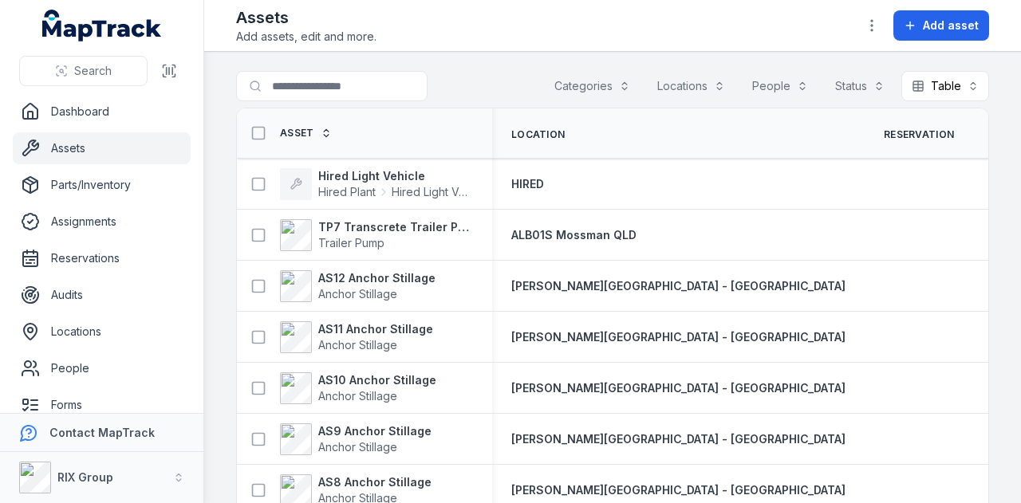
scroll to position [80, 0]
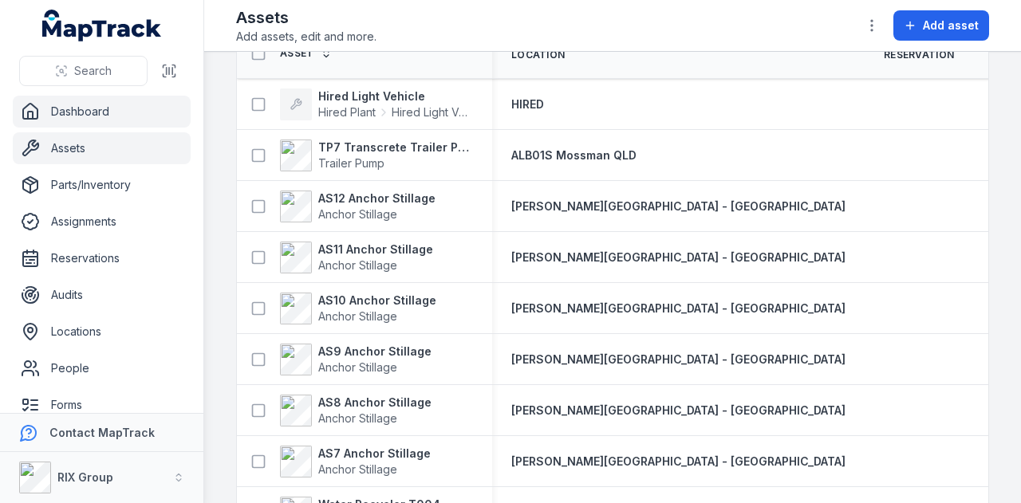
click at [100, 105] on link "Dashboard" at bounding box center [102, 112] width 178 height 32
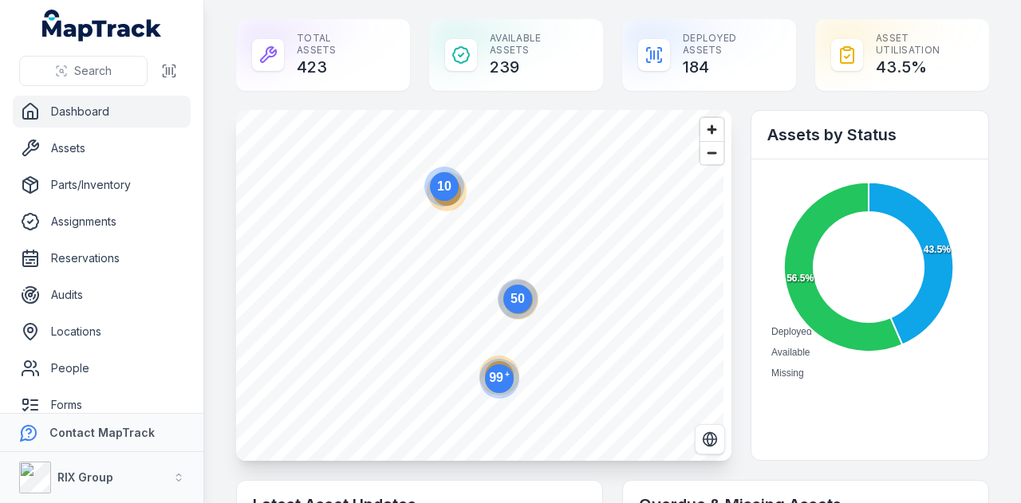
click at [89, 130] on ul "Dashboard Assets Parts/Inventory Assignments Reservations Audits Locations Peop…" at bounding box center [102, 313] width 178 height 435
click at [87, 148] on link "Assets" at bounding box center [102, 148] width 178 height 32
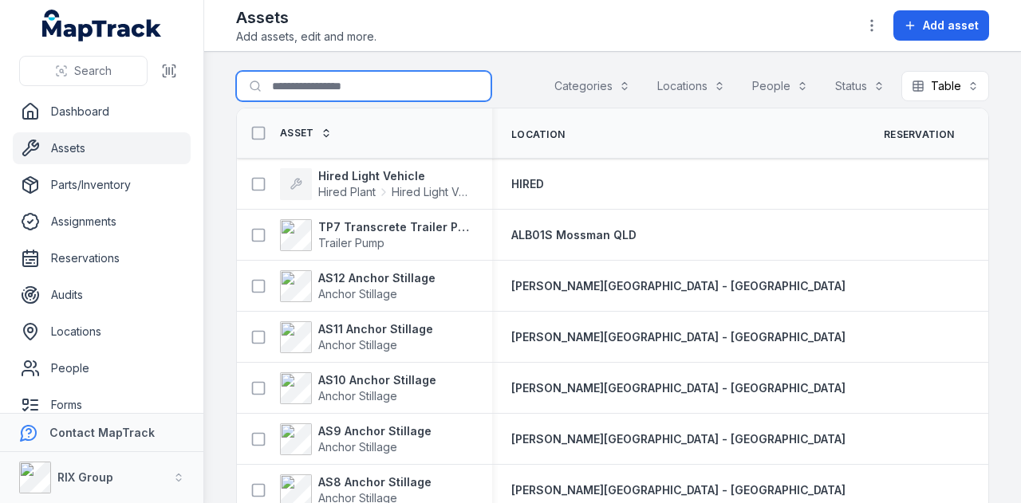
click at [308, 87] on input "Search for assets" at bounding box center [363, 86] width 255 height 30
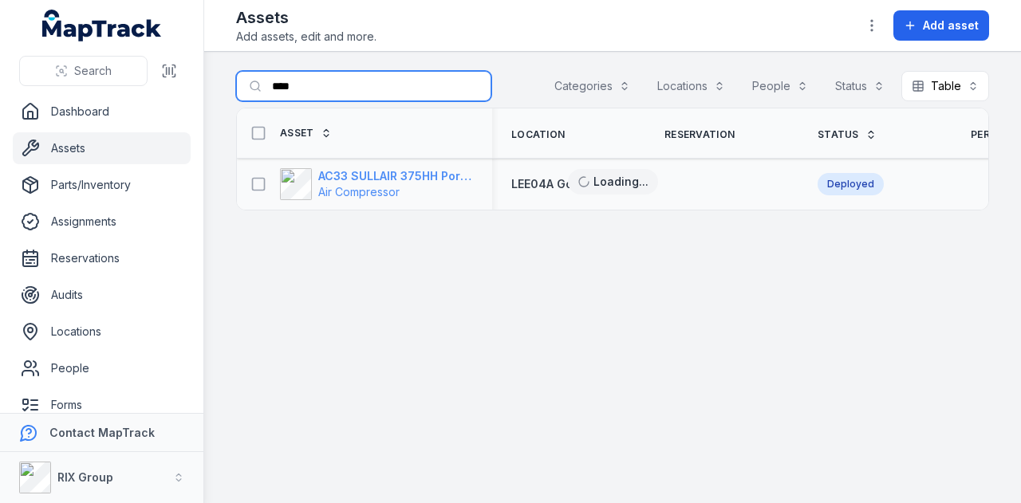
type input "****"
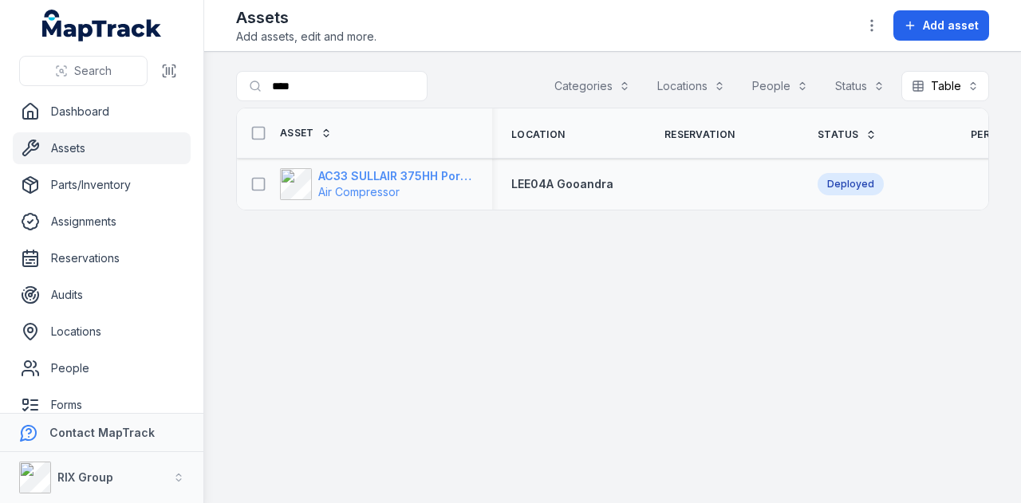
click at [384, 173] on strong "AC33 SULLAIR 375HH Portable Compressor" at bounding box center [395, 176] width 155 height 16
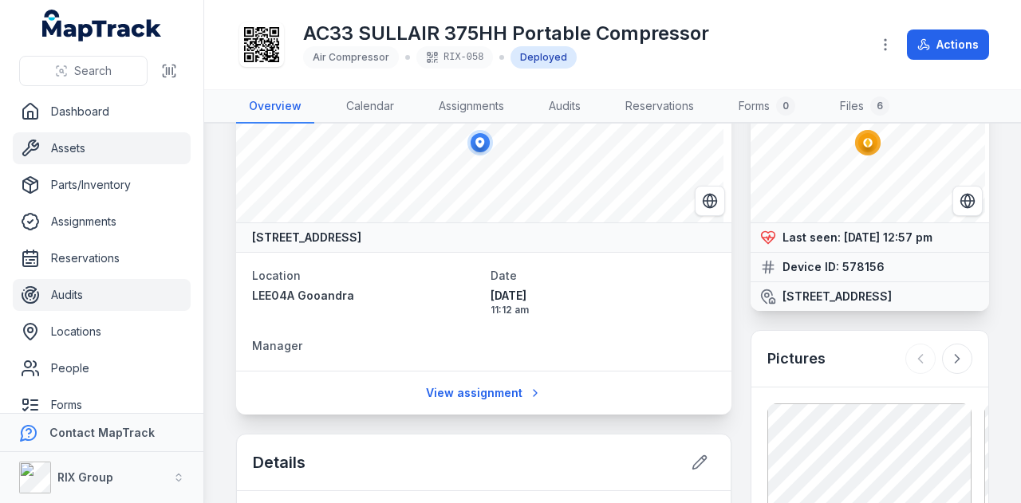
scroll to position [80, 0]
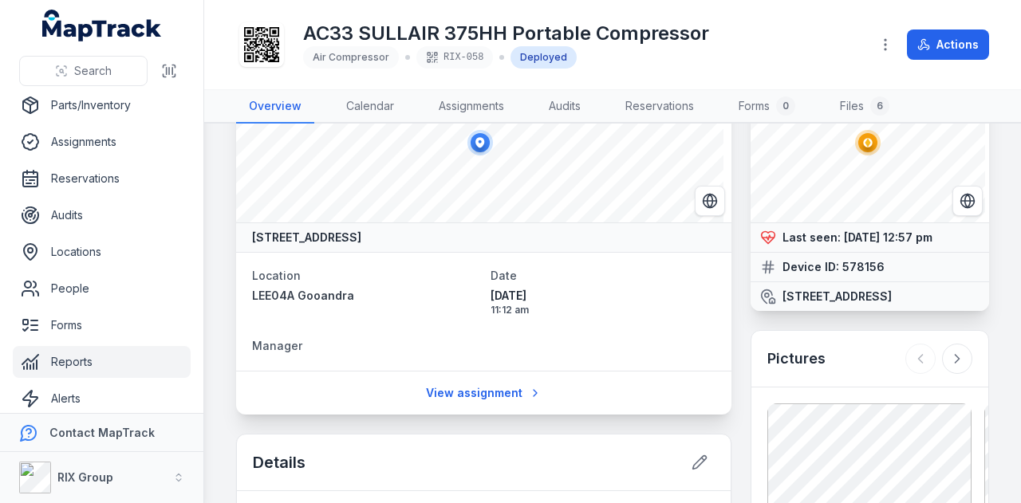
click at [118, 360] on link "Reports" at bounding box center [102, 362] width 178 height 32
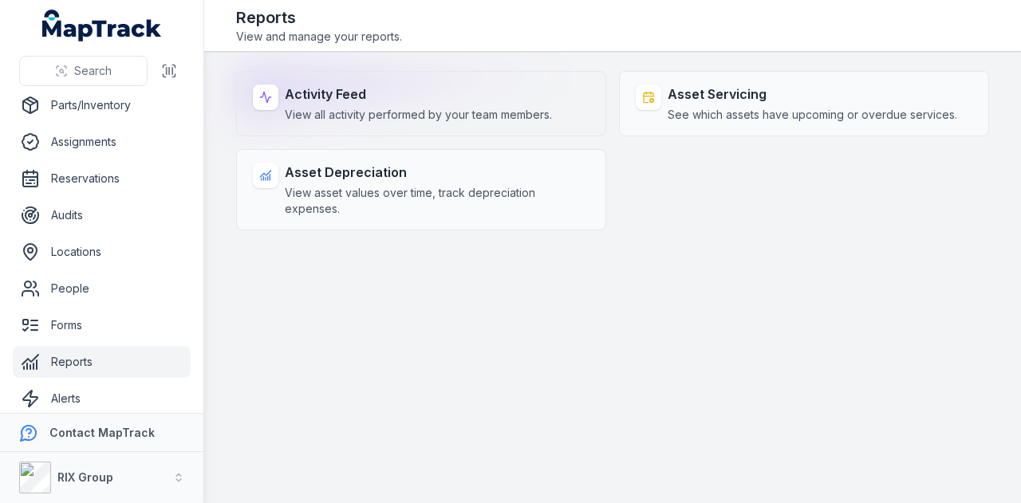
click at [403, 120] on span "View all activity performed by your team members." at bounding box center [418, 115] width 267 height 16
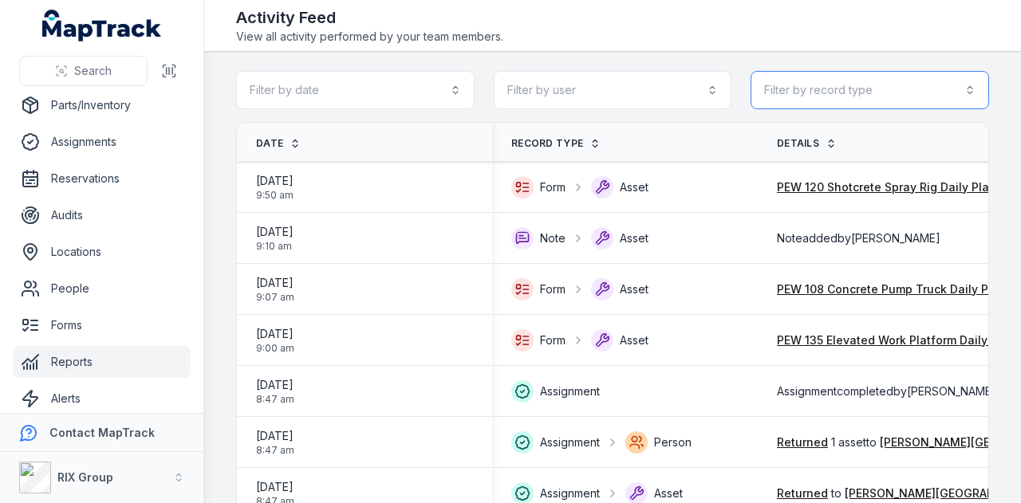
click at [932, 75] on button "Filter by record type" at bounding box center [869, 90] width 238 height 38
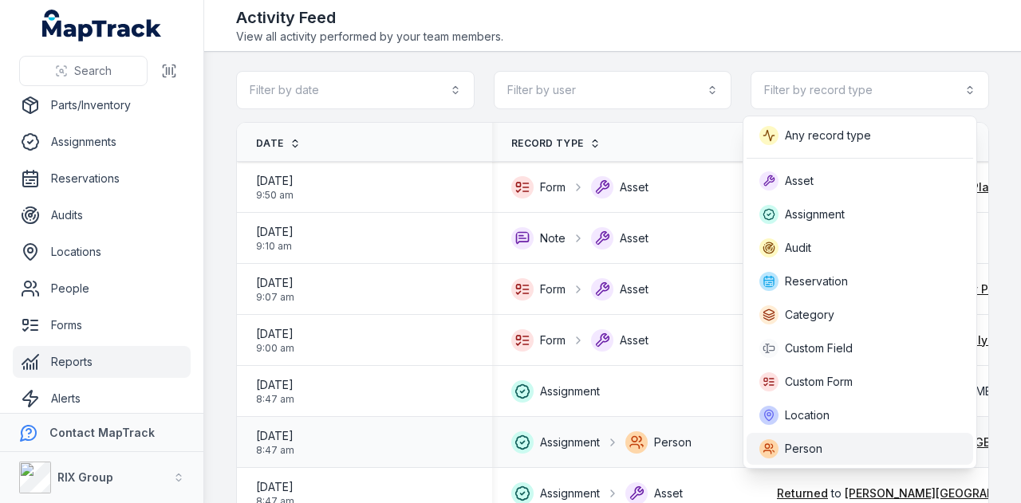
click at [858, 446] on div "Person" at bounding box center [859, 448] width 201 height 19
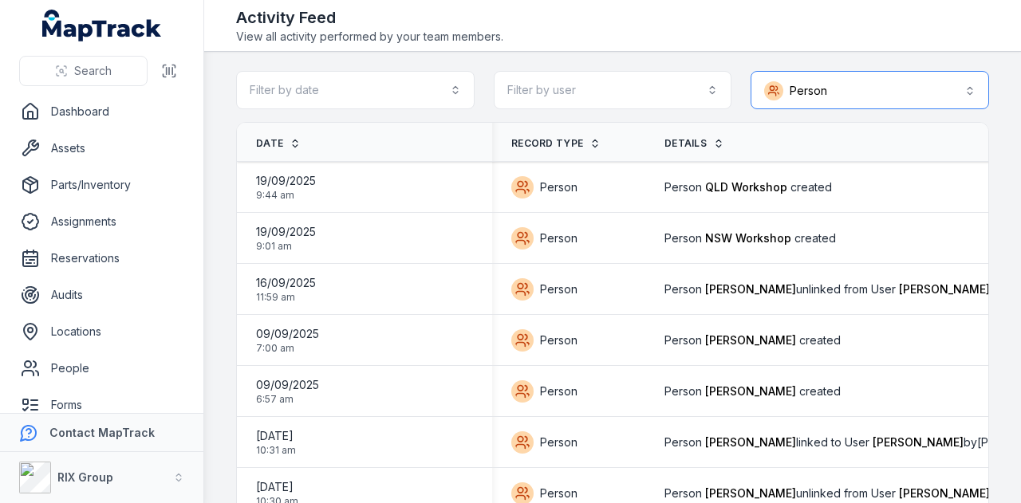
click at [904, 79] on button "Person ******" at bounding box center [869, 90] width 238 height 38
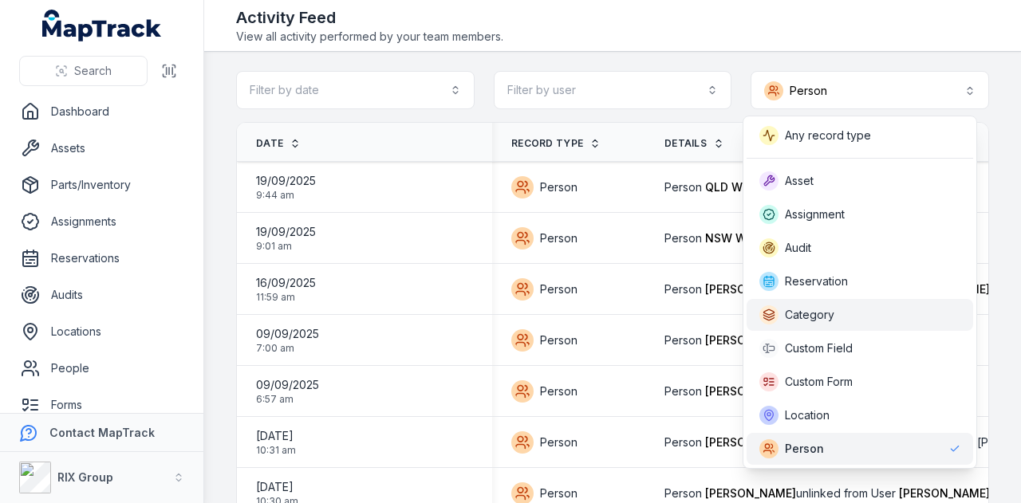
click at [882, 317] on div "Category" at bounding box center [859, 314] width 201 height 19
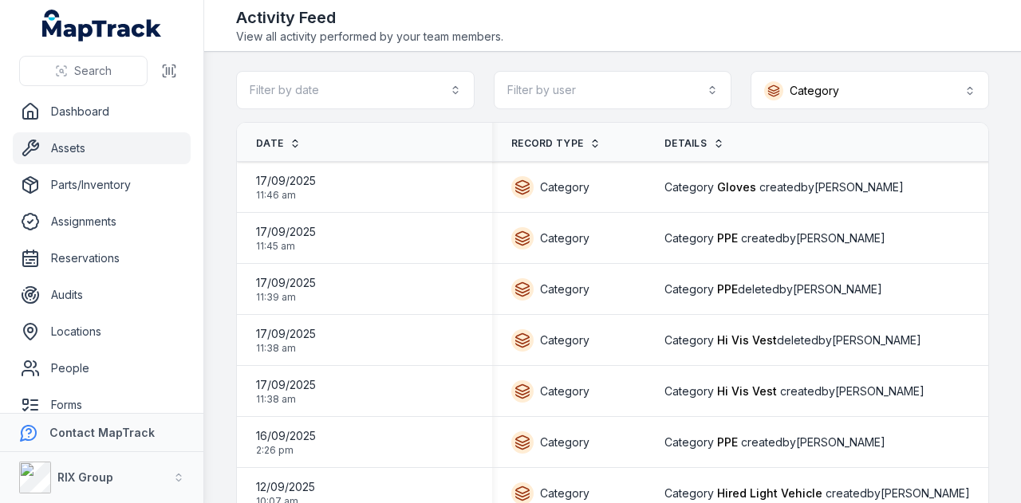
click at [105, 153] on link "Assets" at bounding box center [102, 148] width 178 height 32
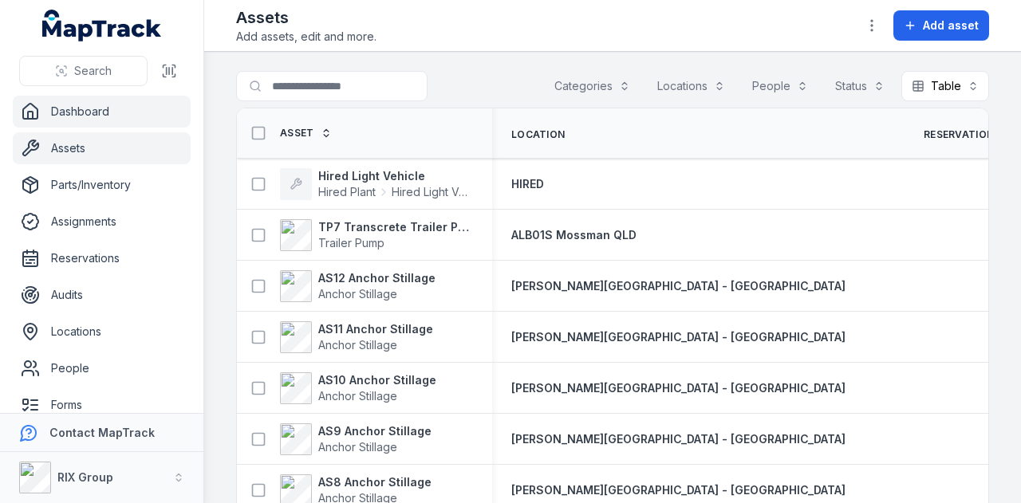
click at [93, 114] on link "Dashboard" at bounding box center [102, 112] width 178 height 32
